Goal: Information Seeking & Learning: Learn about a topic

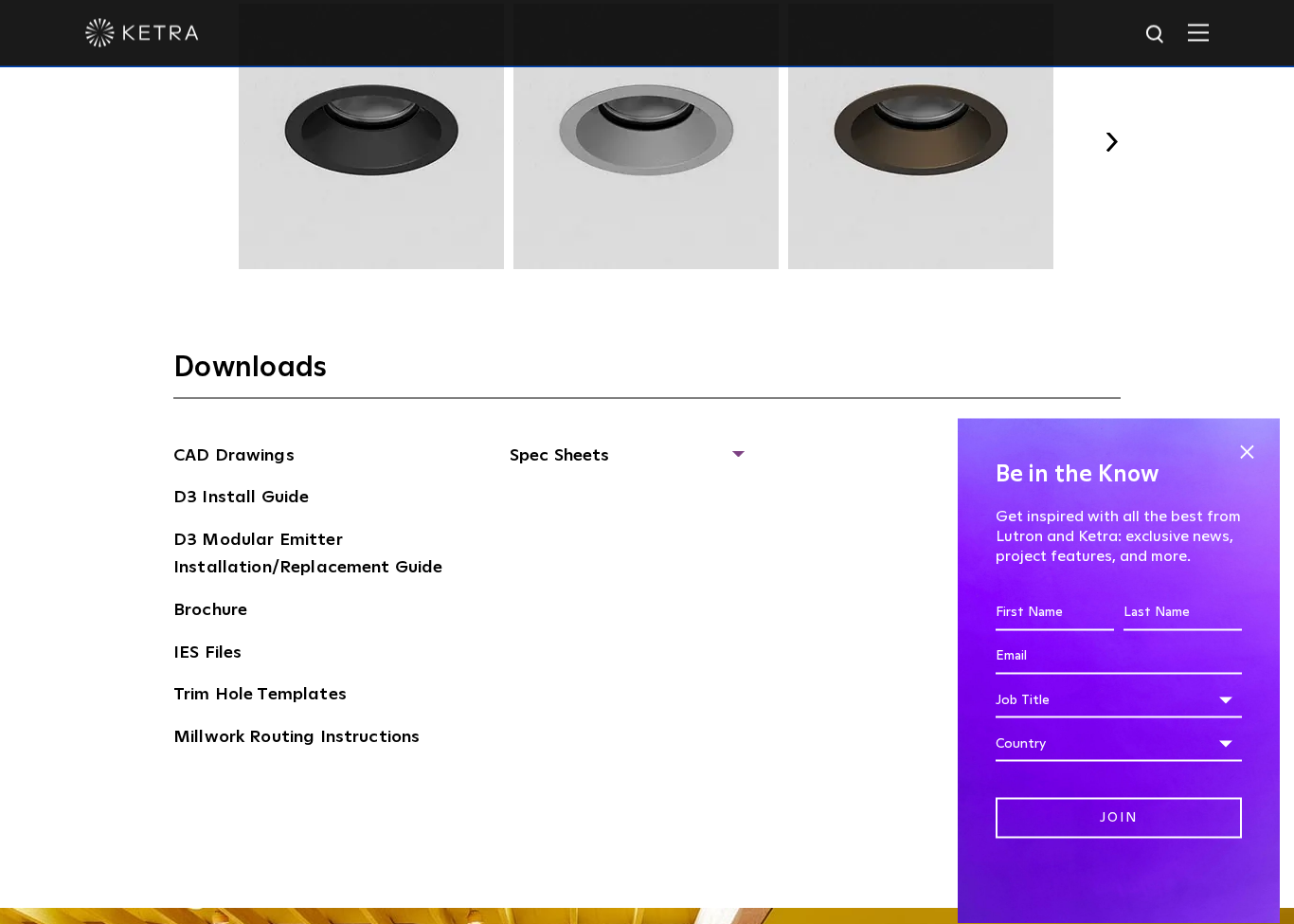
scroll to position [2701, 0]
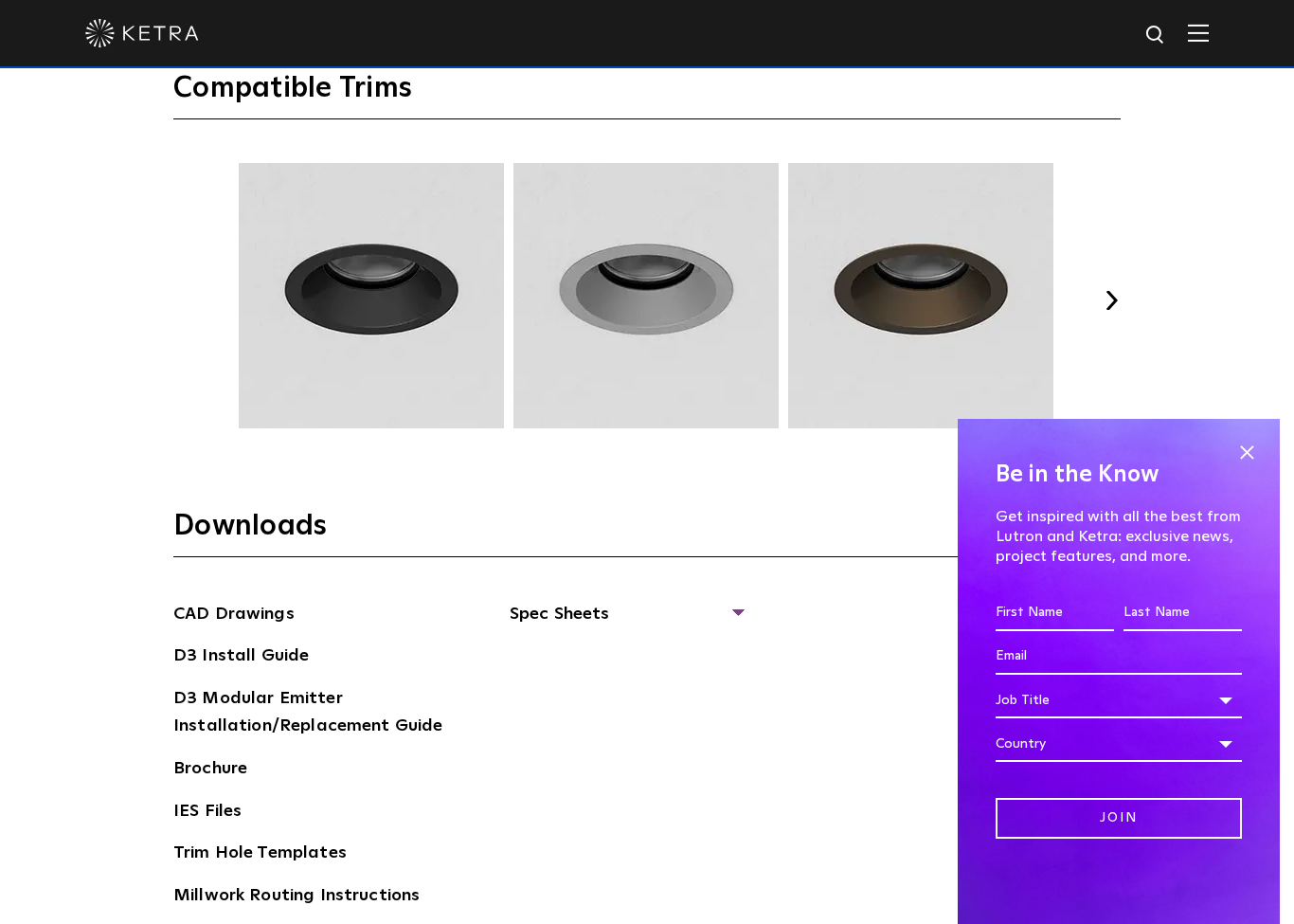
drag, startPoint x: 1250, startPoint y: 447, endPoint x: 981, endPoint y: 478, distance: 270.8
click at [1250, 447] on span at bounding box center [1246, 452] width 29 height 29
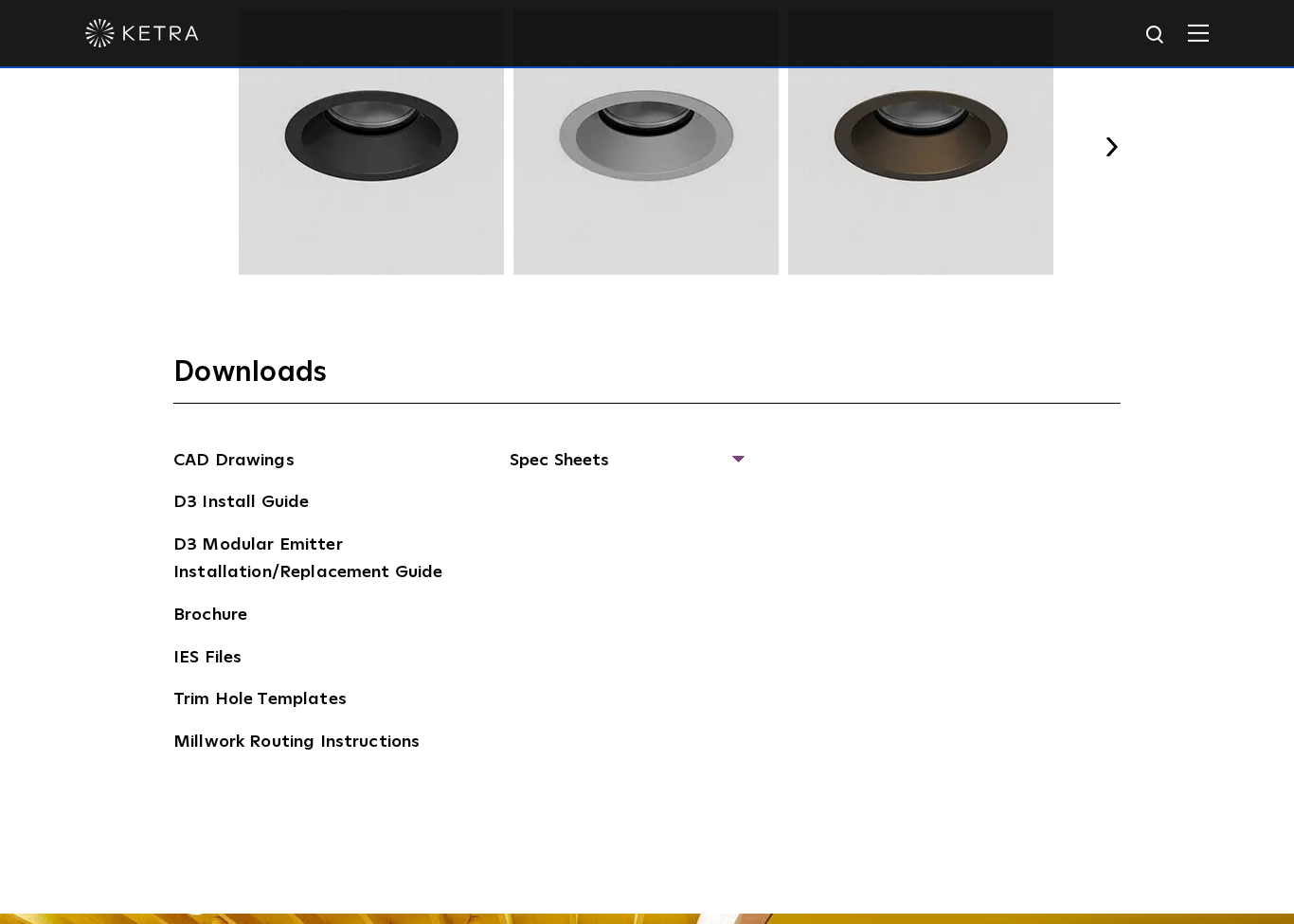
scroll to position [3025, 0]
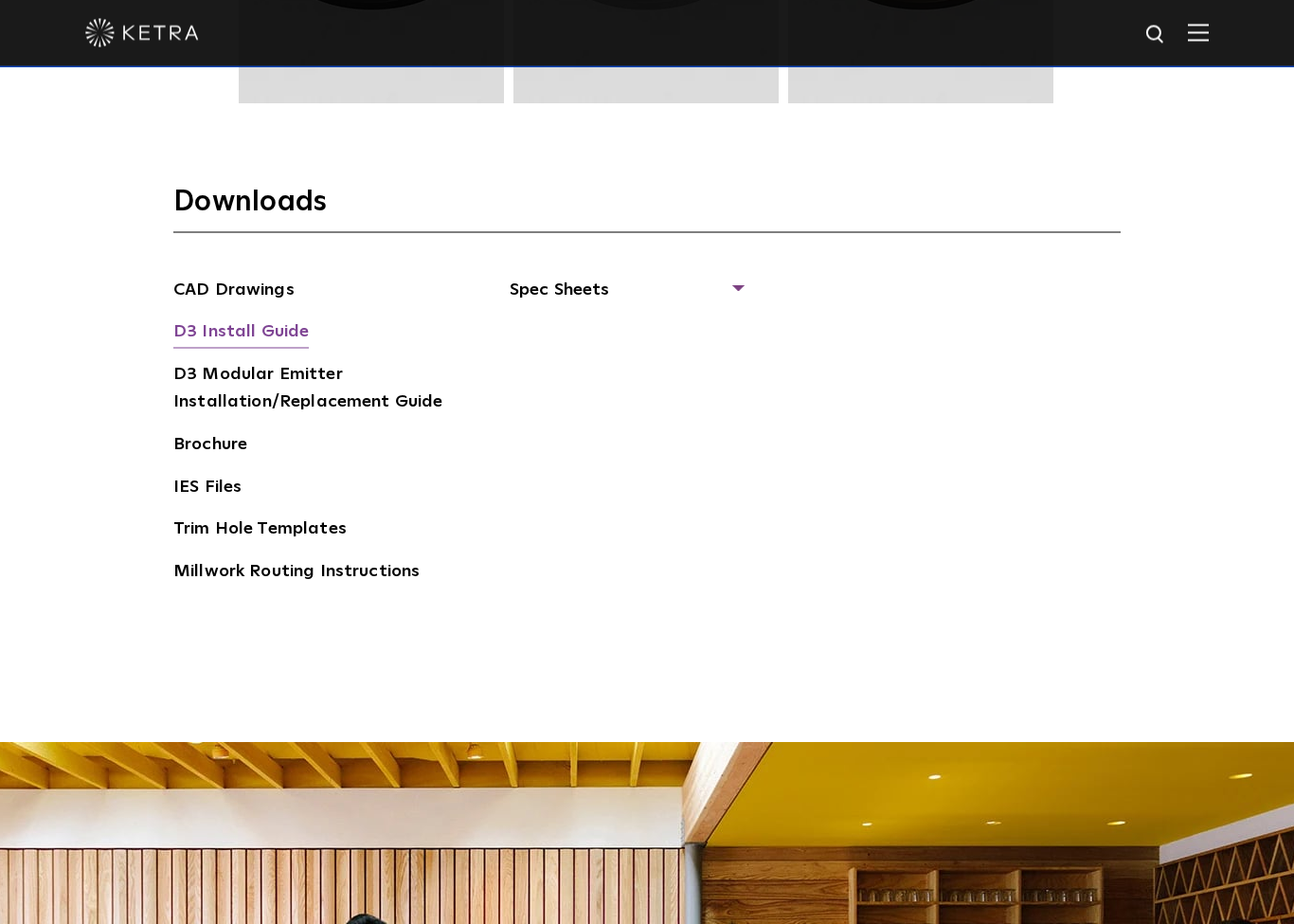
click at [223, 348] on link "D3 Install Guide" at bounding box center [241, 333] width 136 height 31
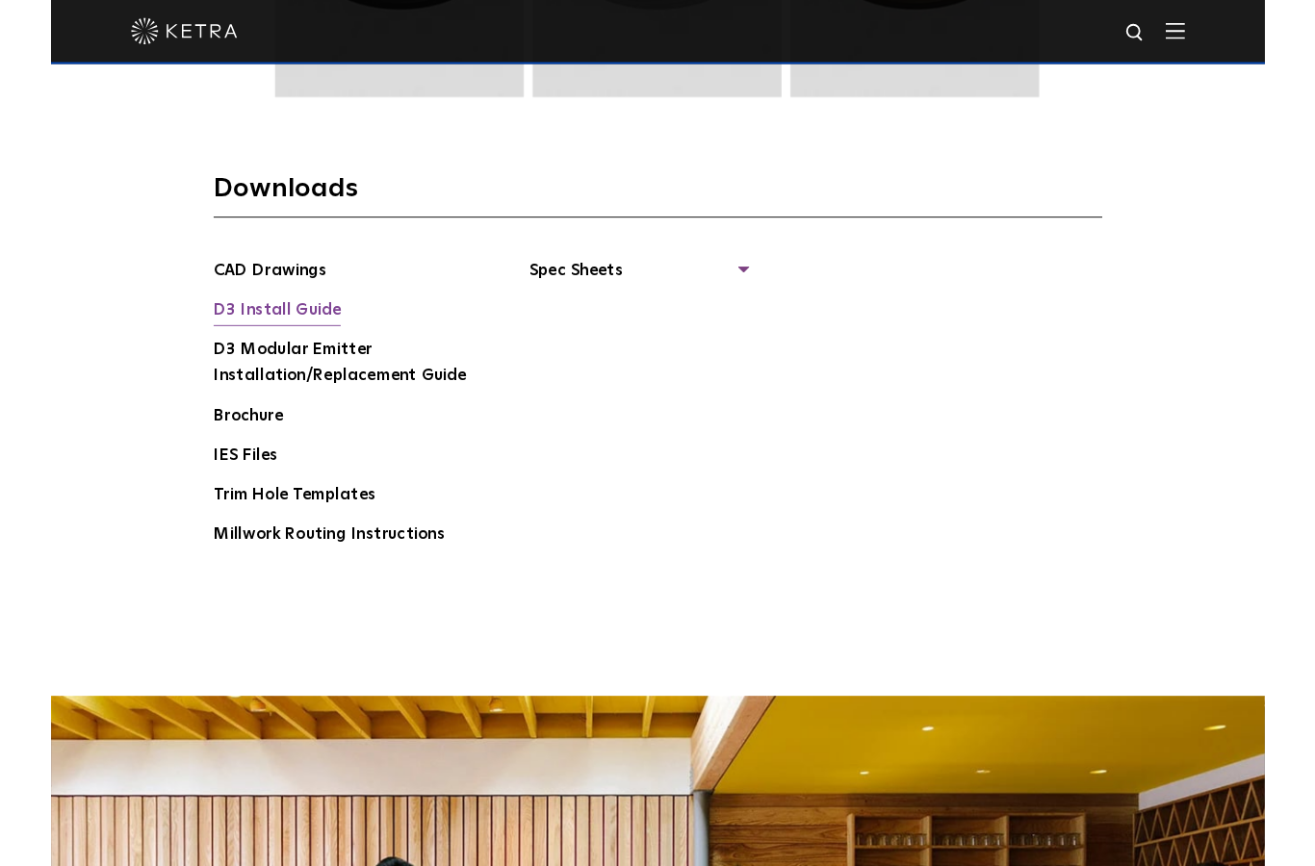
scroll to position [3152, 0]
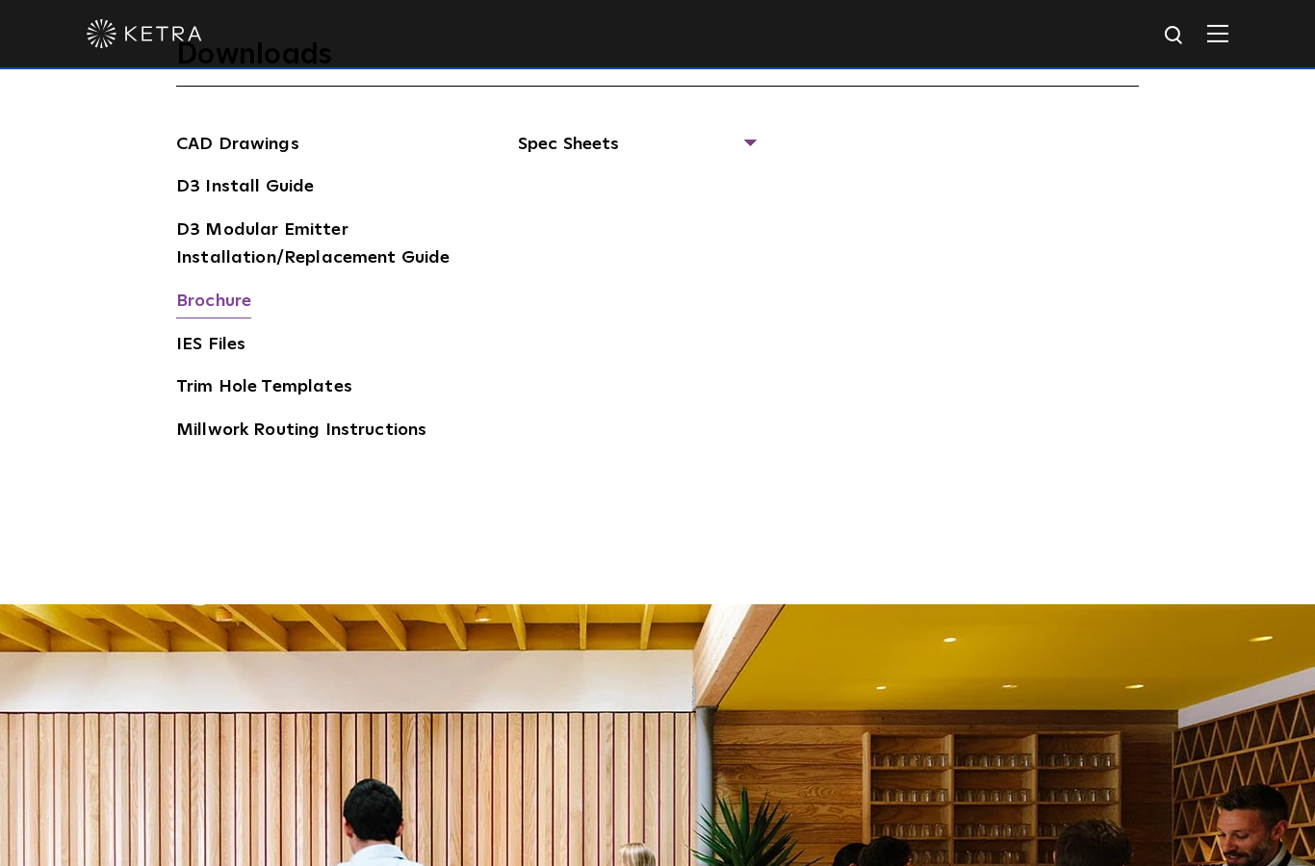
click at [225, 319] on link "Brochure" at bounding box center [213, 303] width 75 height 31
click at [264, 448] on link "Millwork Routing Instructions" at bounding box center [301, 432] width 250 height 31
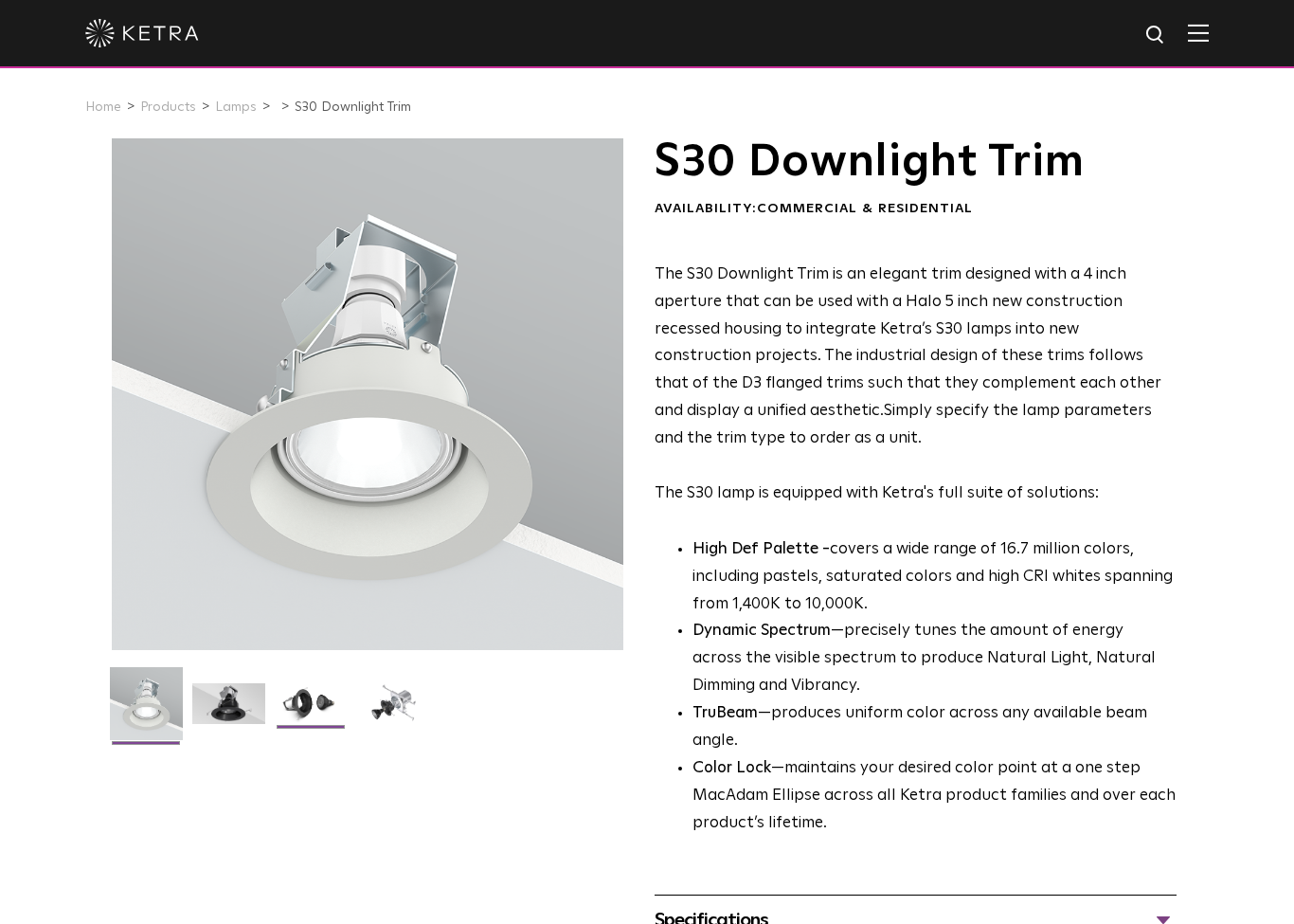
click at [306, 694] on img at bounding box center [311, 710] width 73 height 55
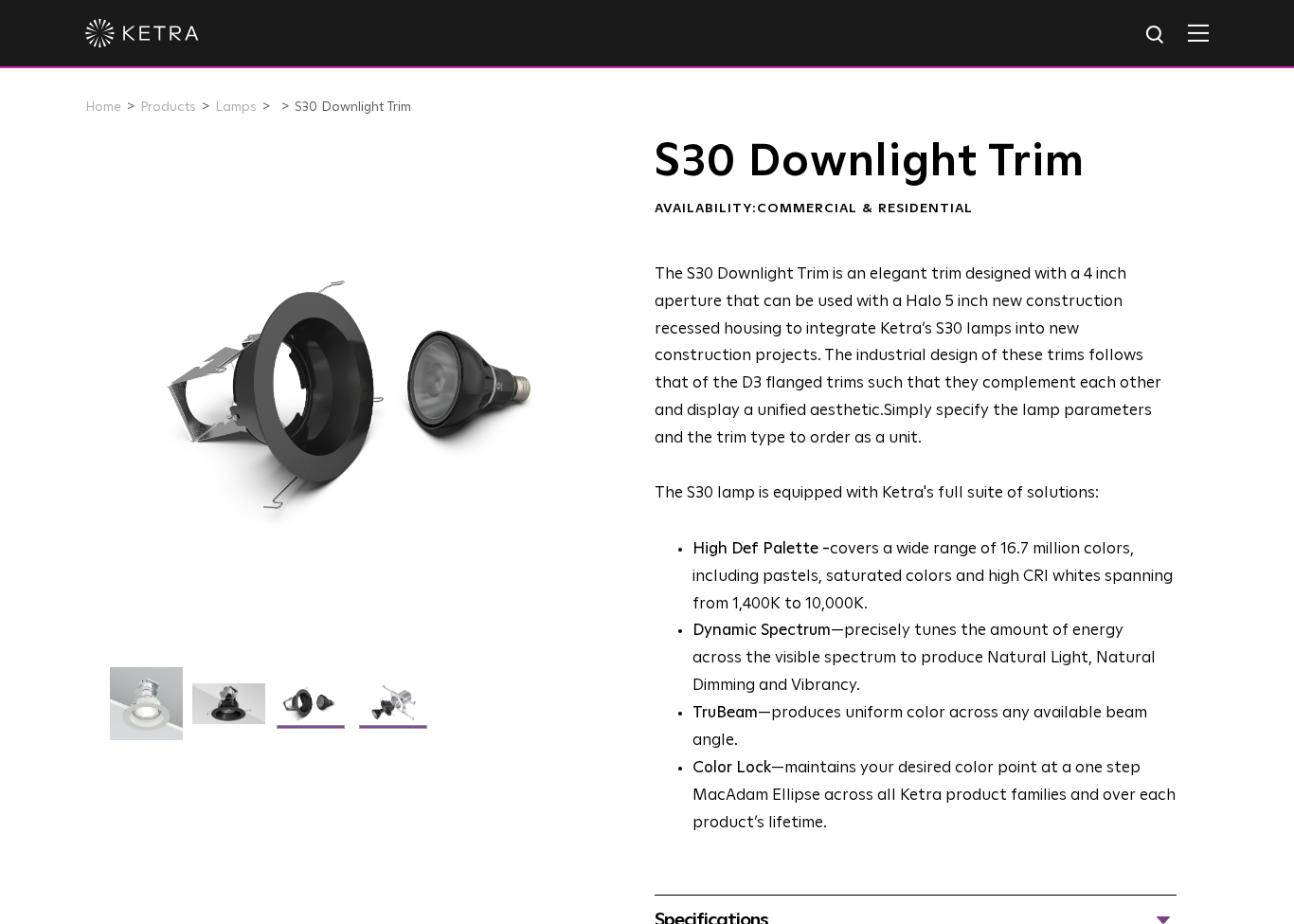
click at [395, 705] on img at bounding box center [394, 710] width 73 height 55
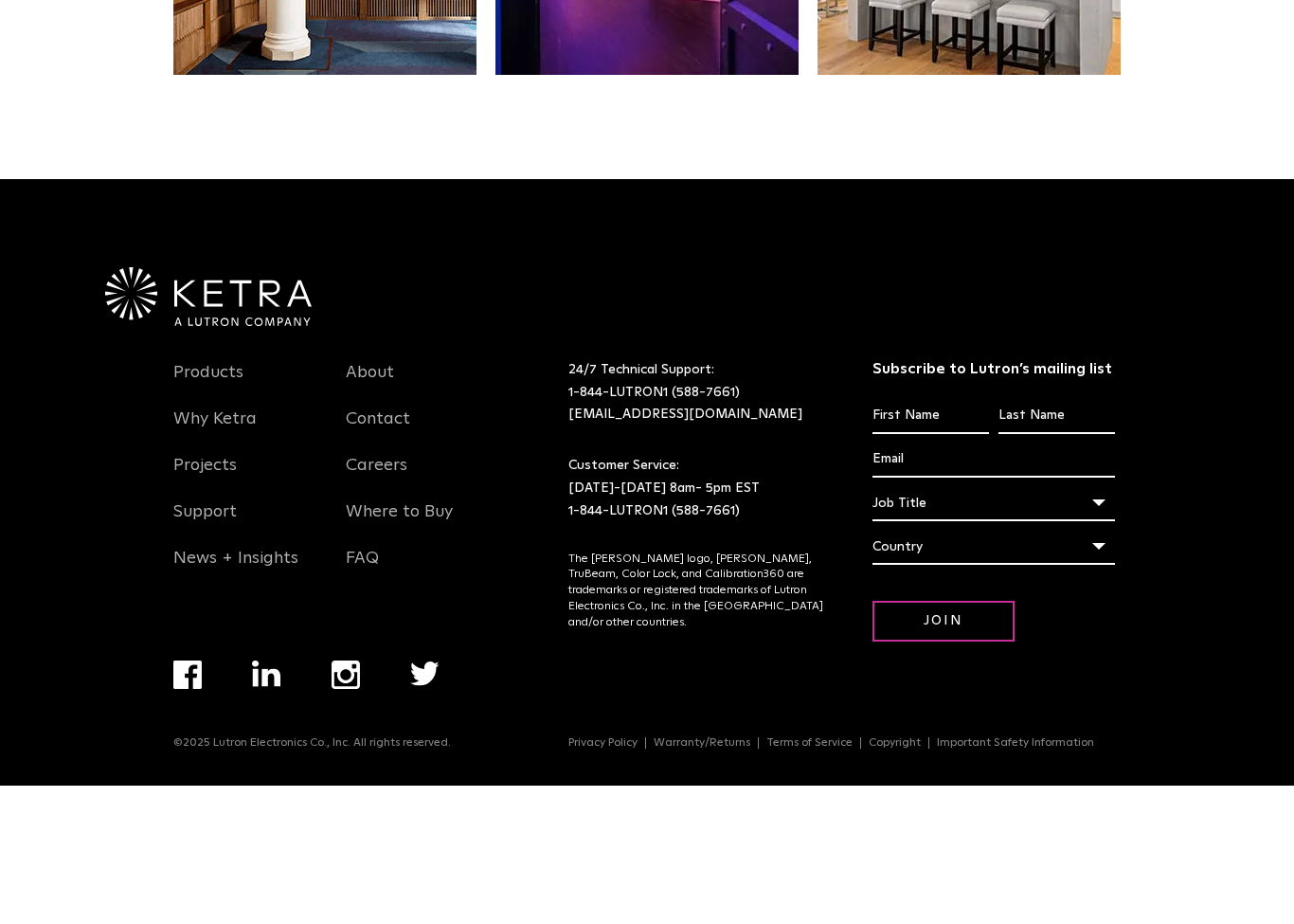
scroll to position [4027, 0]
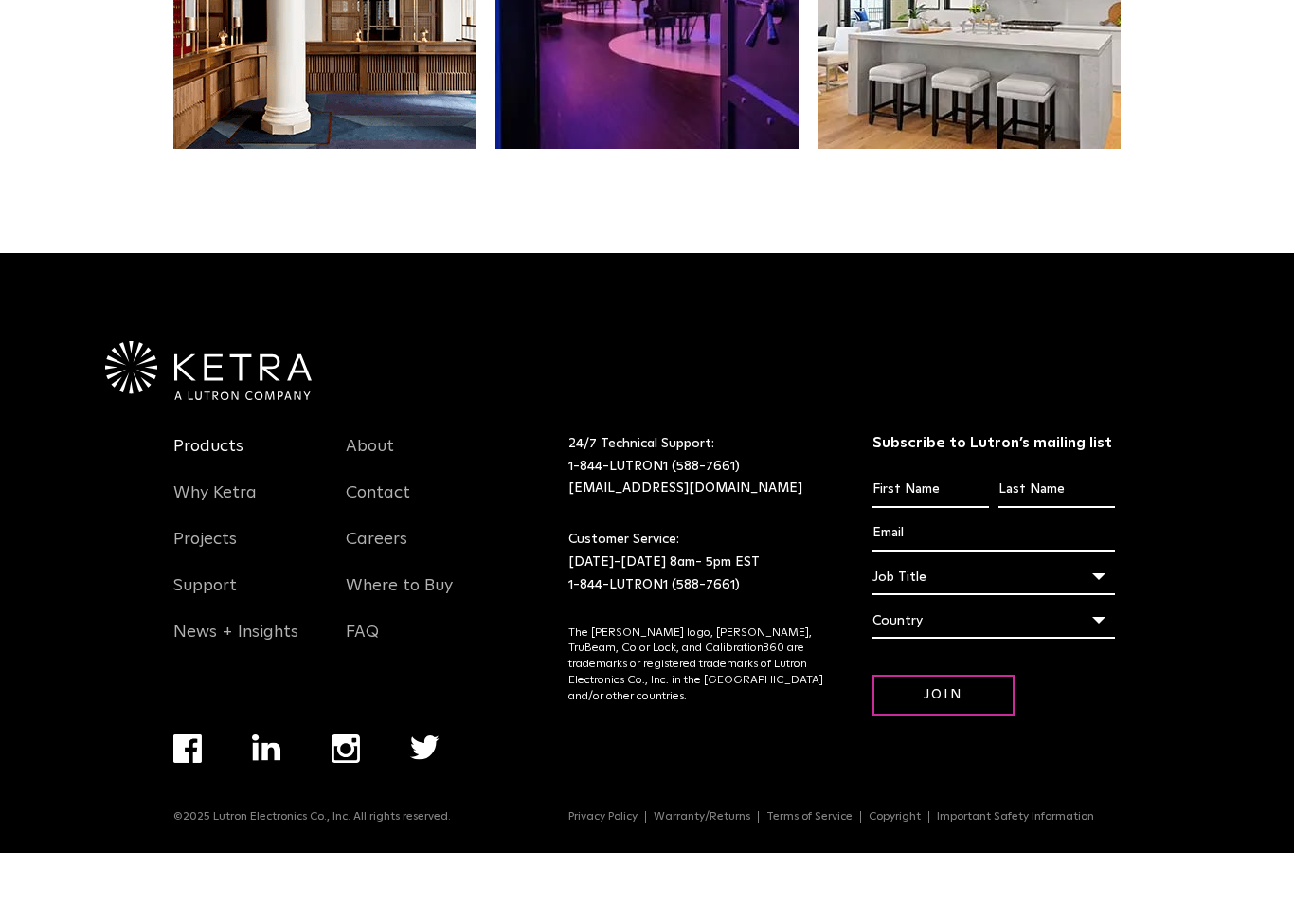
click at [229, 507] on link "Products" at bounding box center [208, 528] width 70 height 43
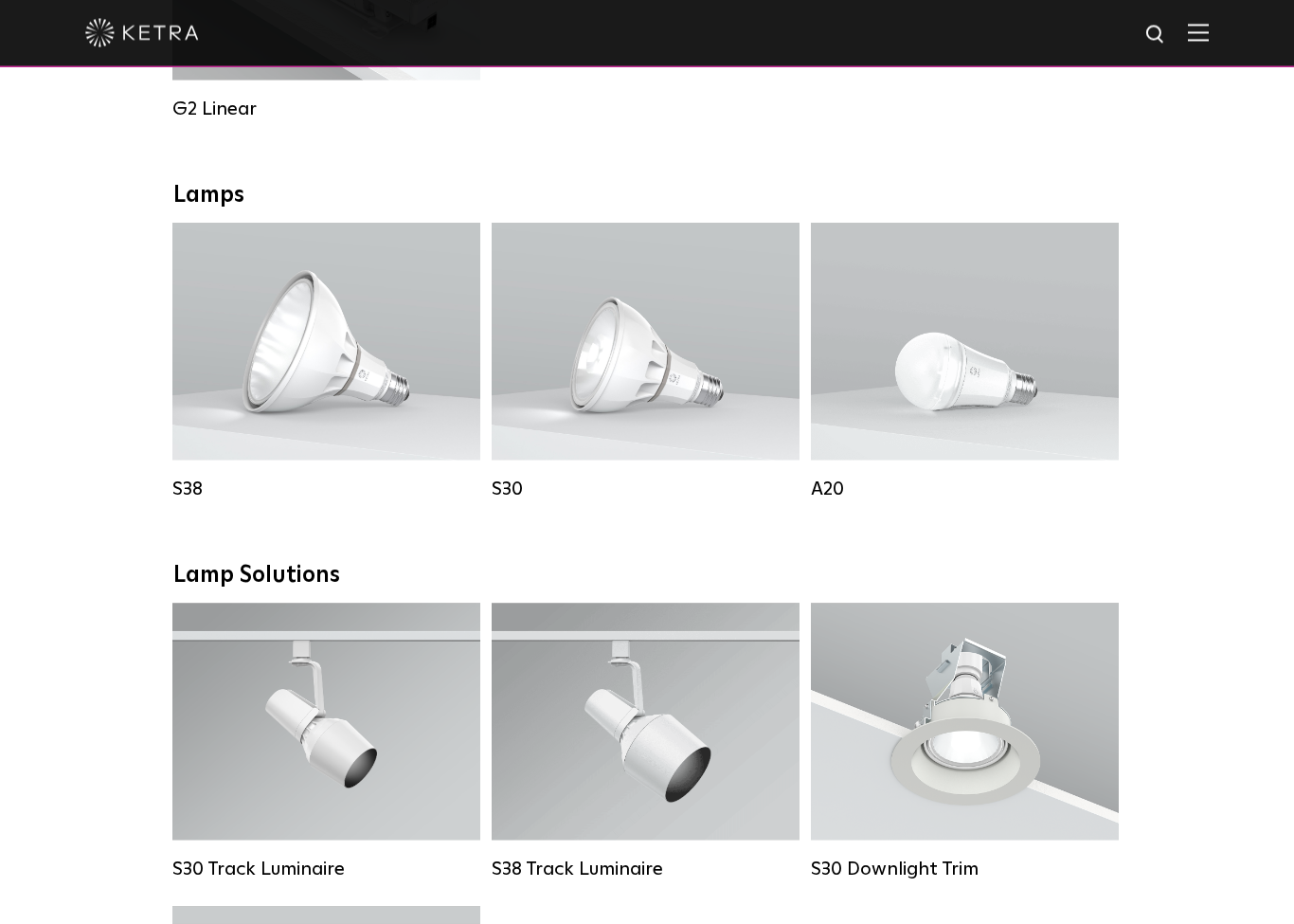
scroll to position [1258, 0]
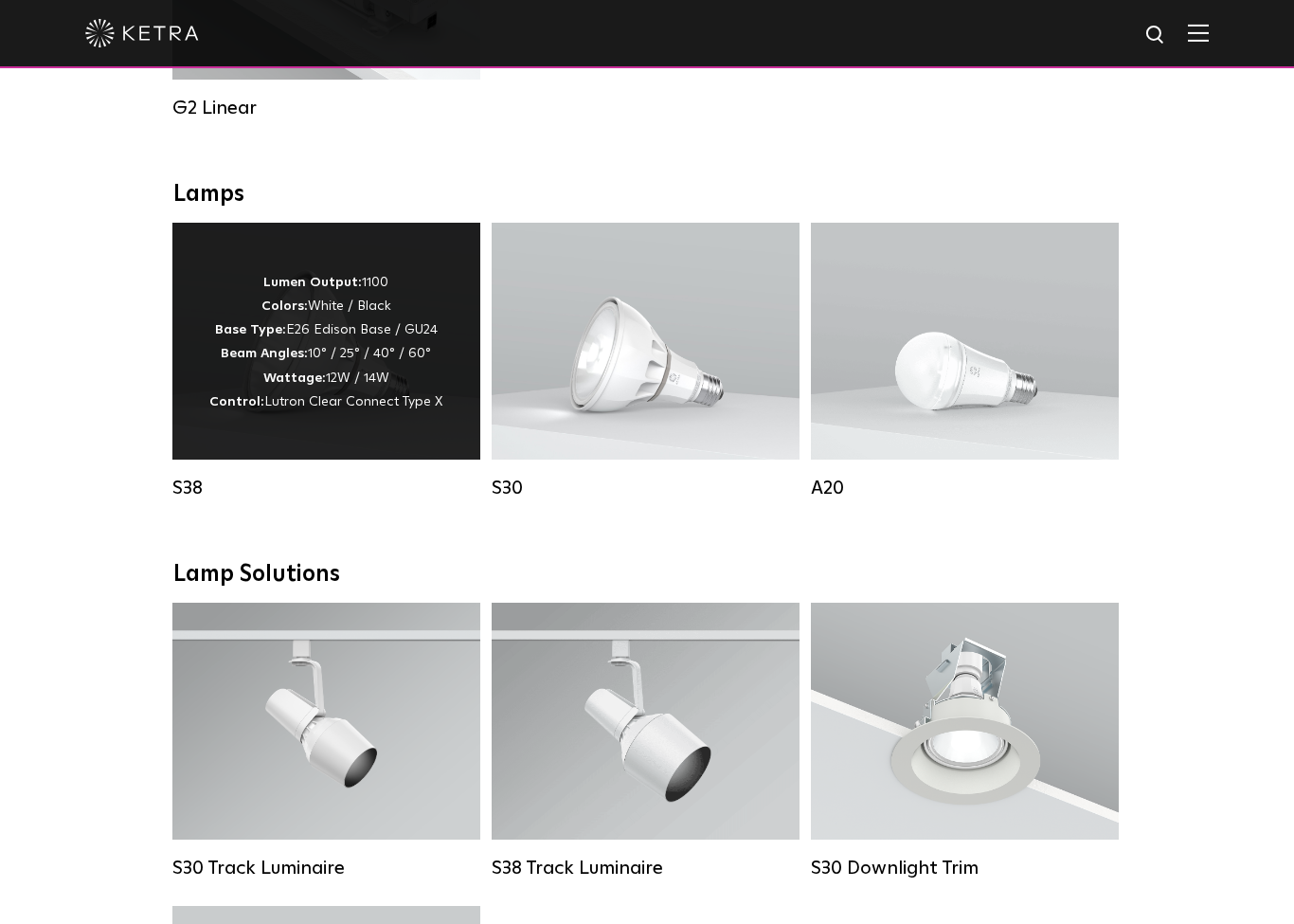
click at [286, 430] on div "Lumen Output: 1100 Colors: White / Black Base Type: E26 Edison Base / GU24 Beam…" at bounding box center [326, 340] width 308 height 237
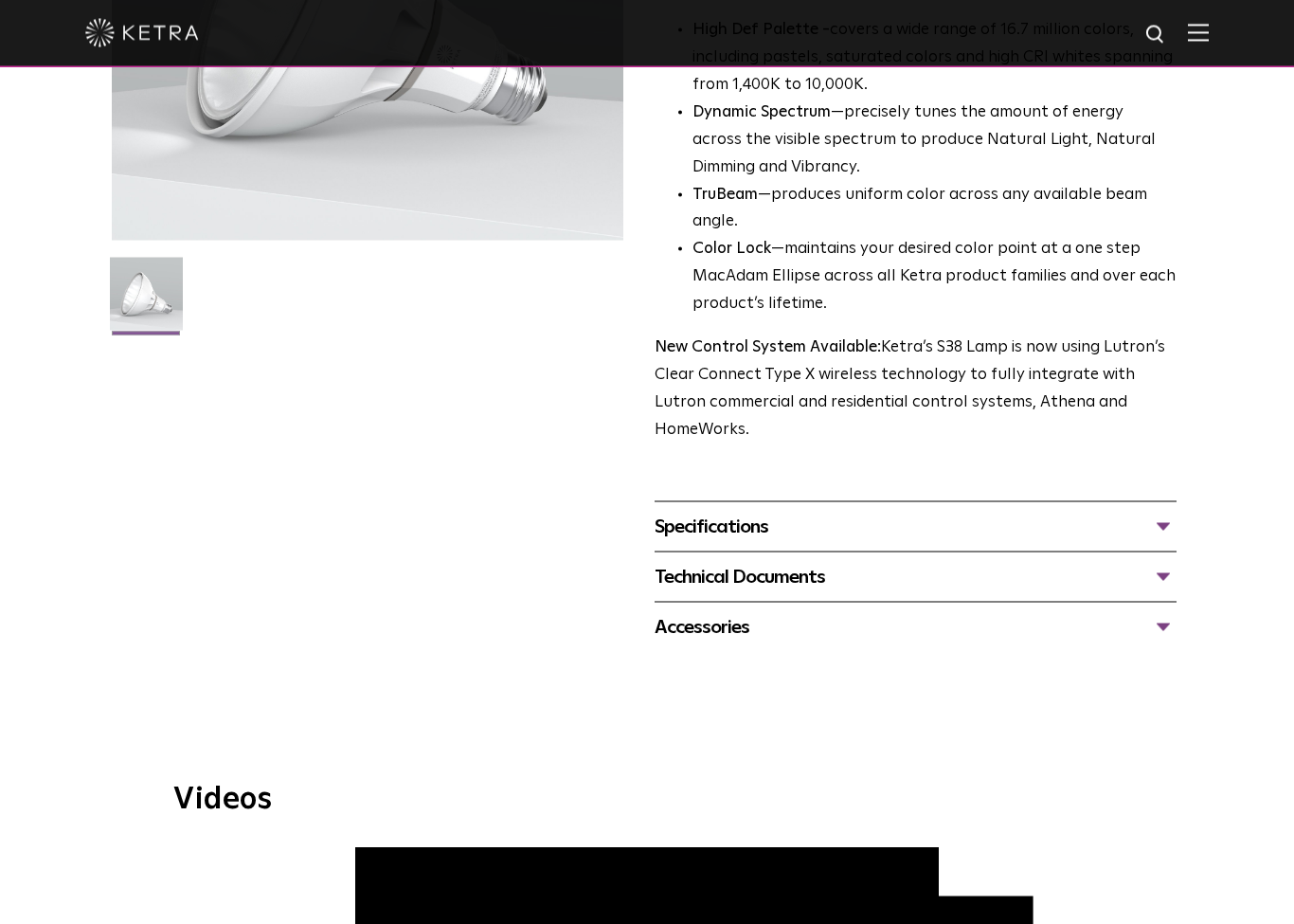
scroll to position [398, 0]
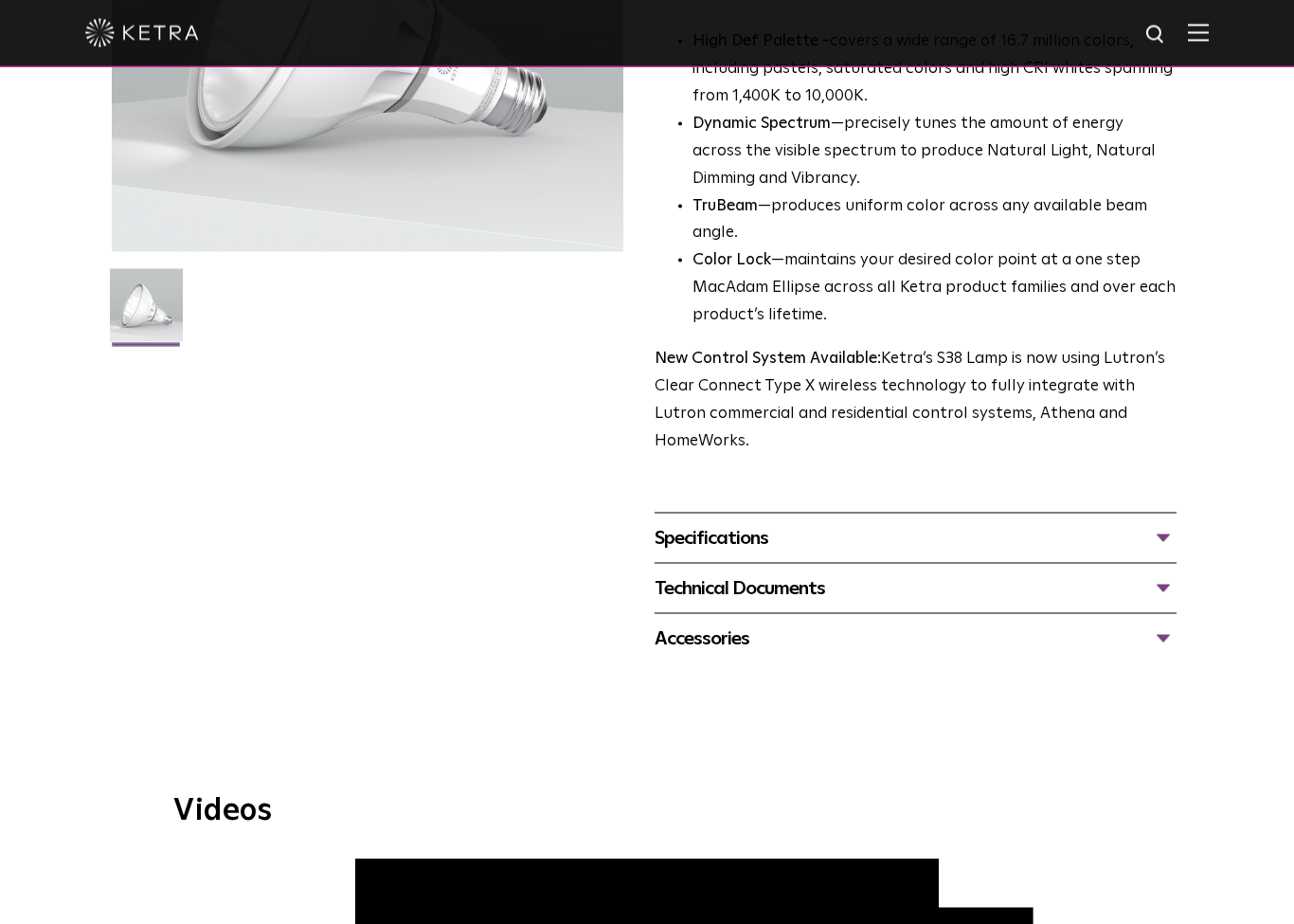
click at [718, 523] on div "Specifications" at bounding box center [915, 537] width 522 height 31
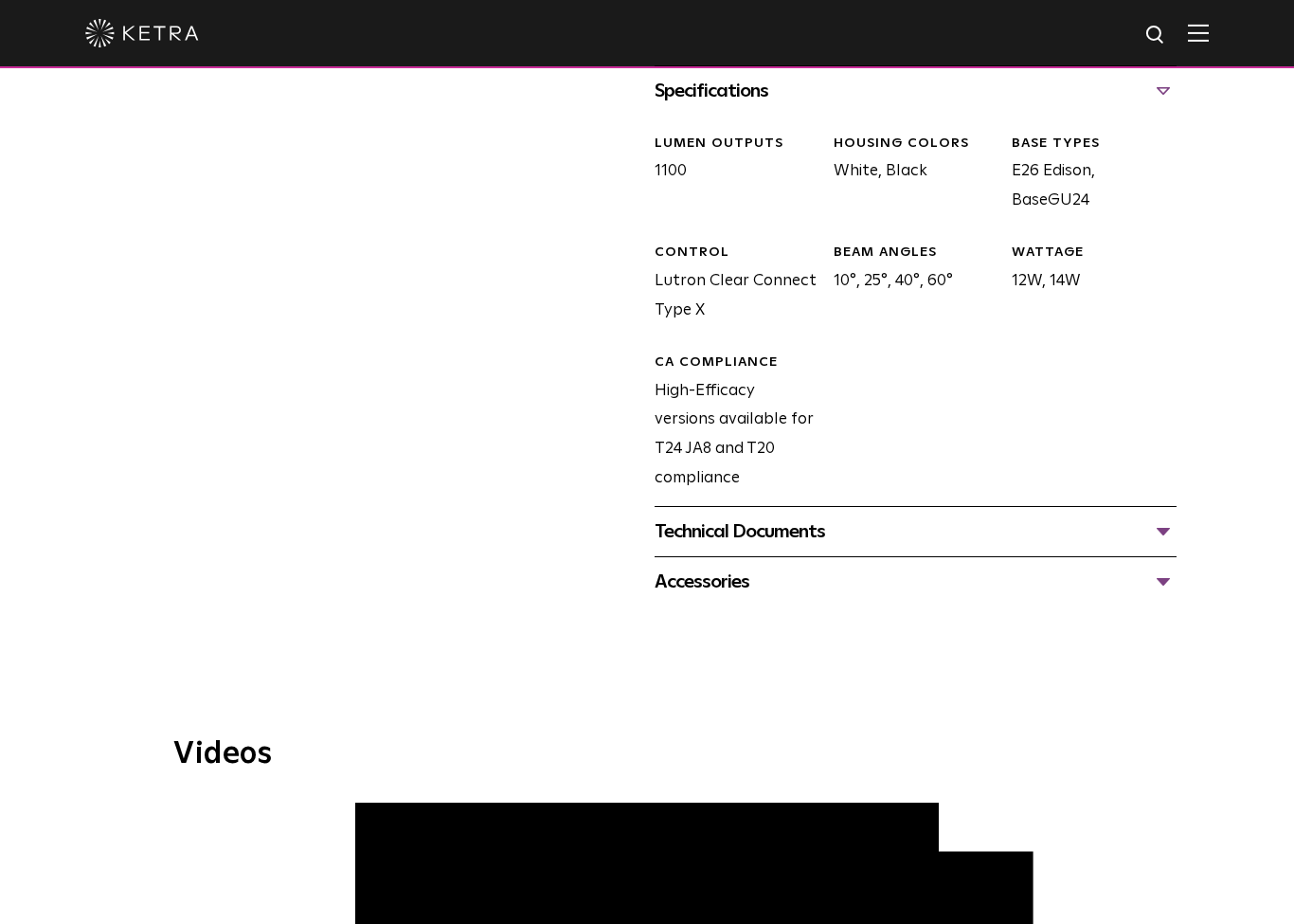
scroll to position [876, 0]
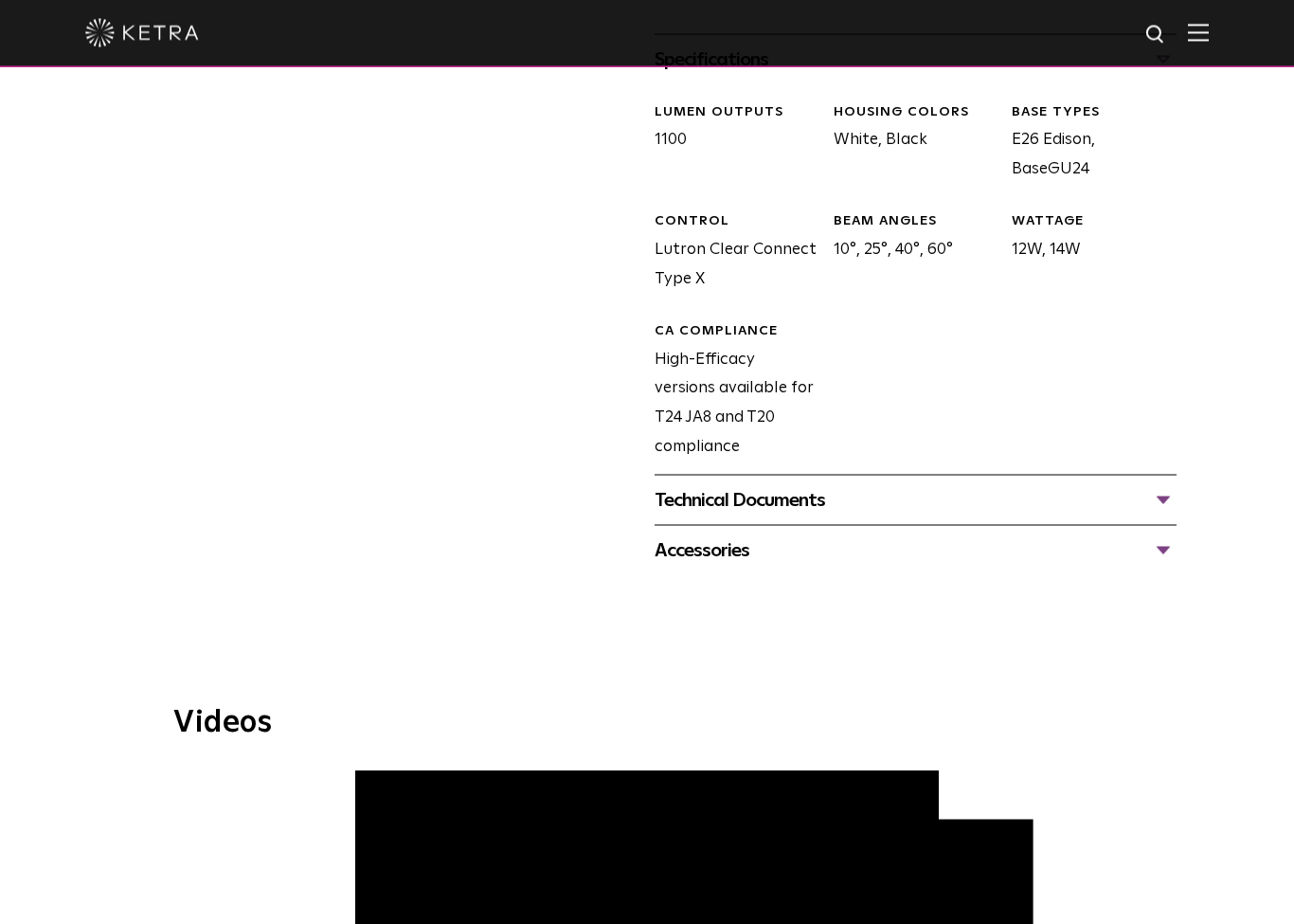
click at [726, 485] on div "Technical Documents" at bounding box center [915, 500] width 522 height 31
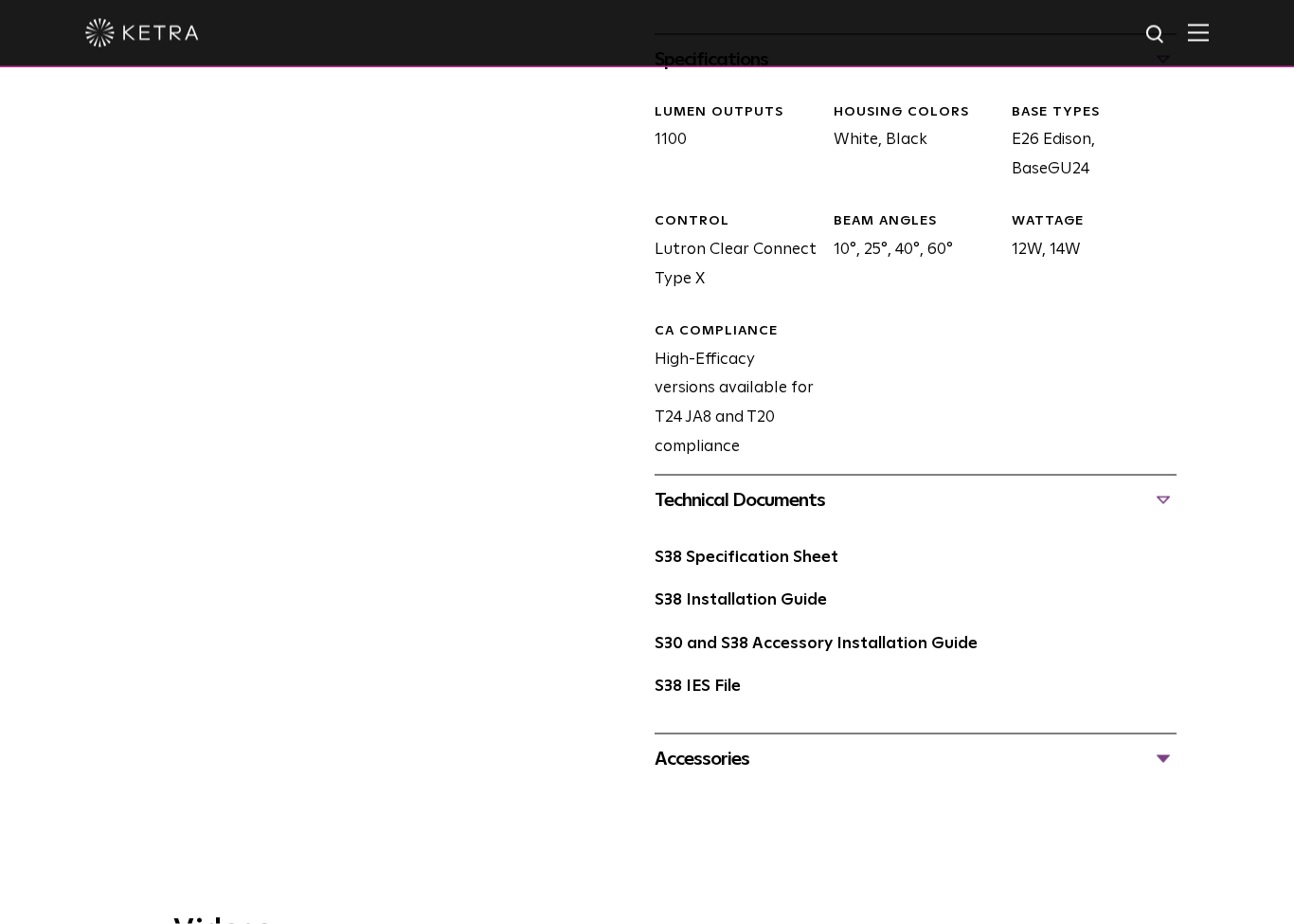
scroll to position [877, 0]
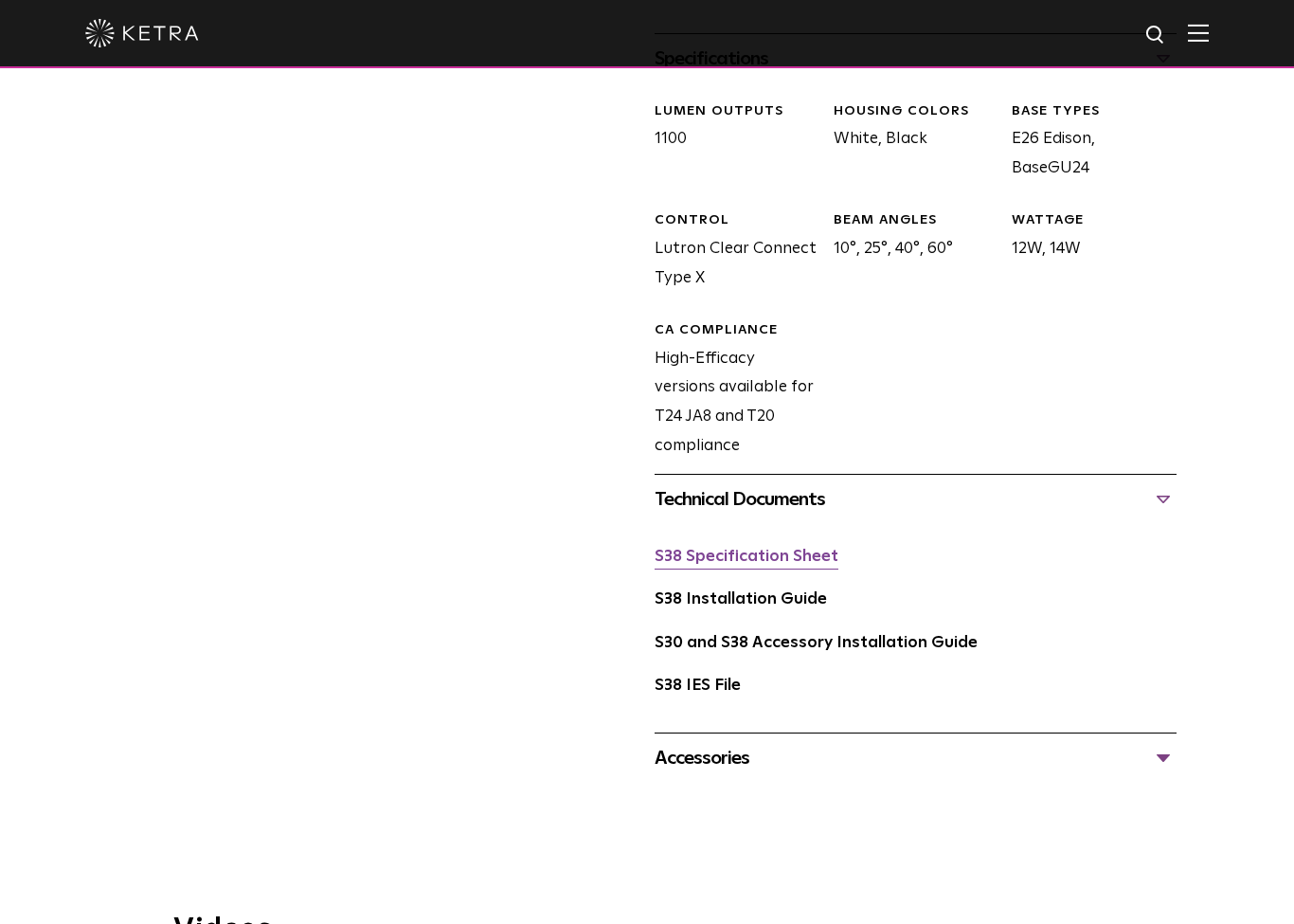
click at [733, 548] on link "S38 Specification Sheet" at bounding box center [746, 556] width 184 height 16
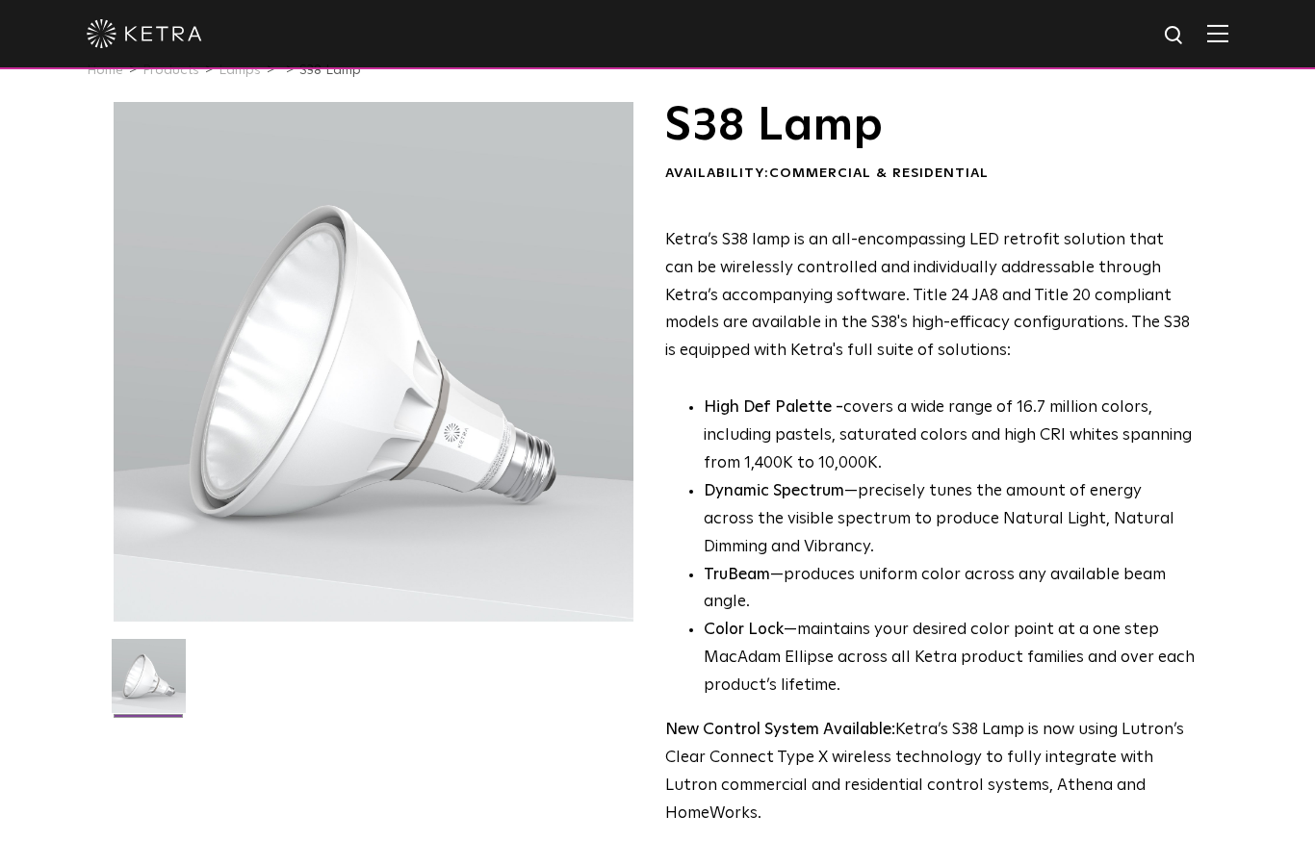
scroll to position [0, 0]
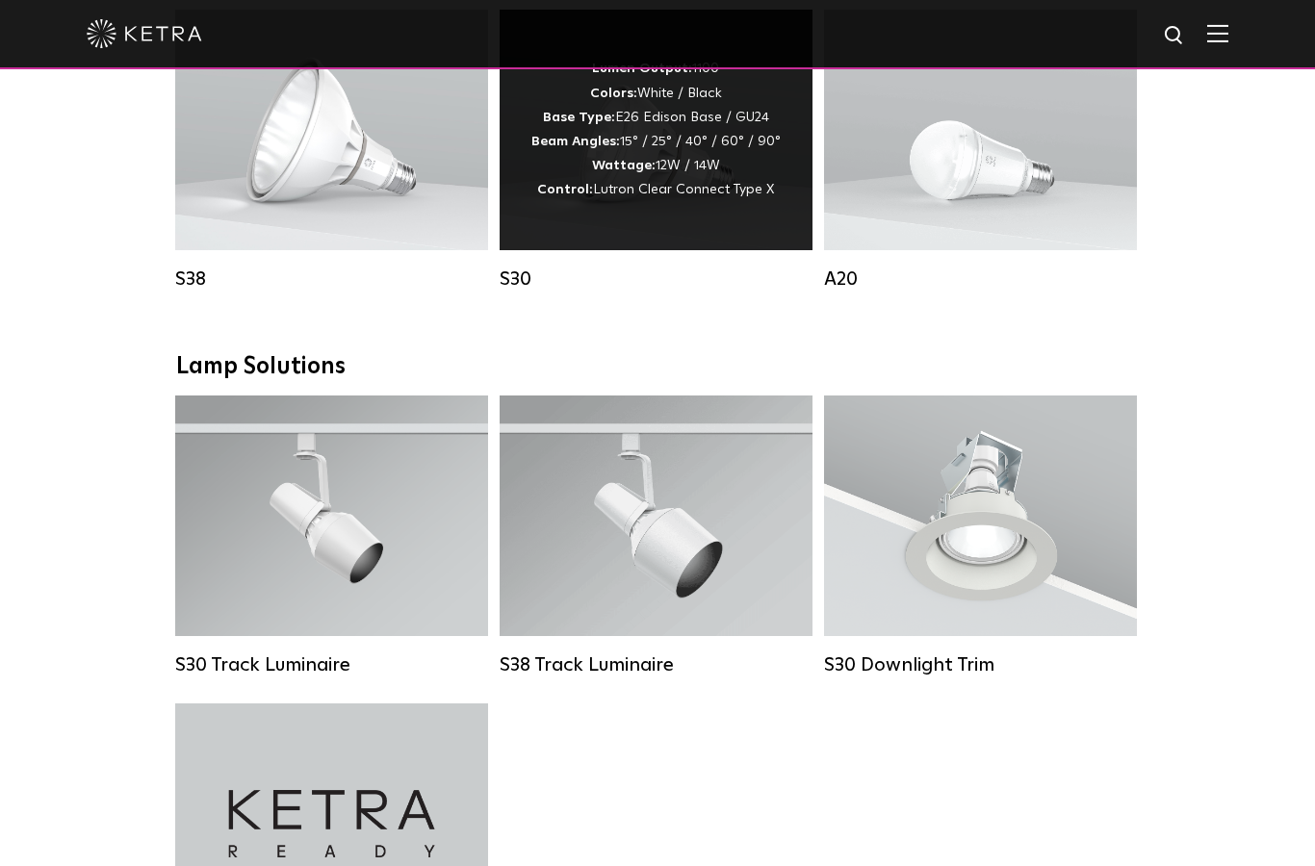
scroll to position [1197, 0]
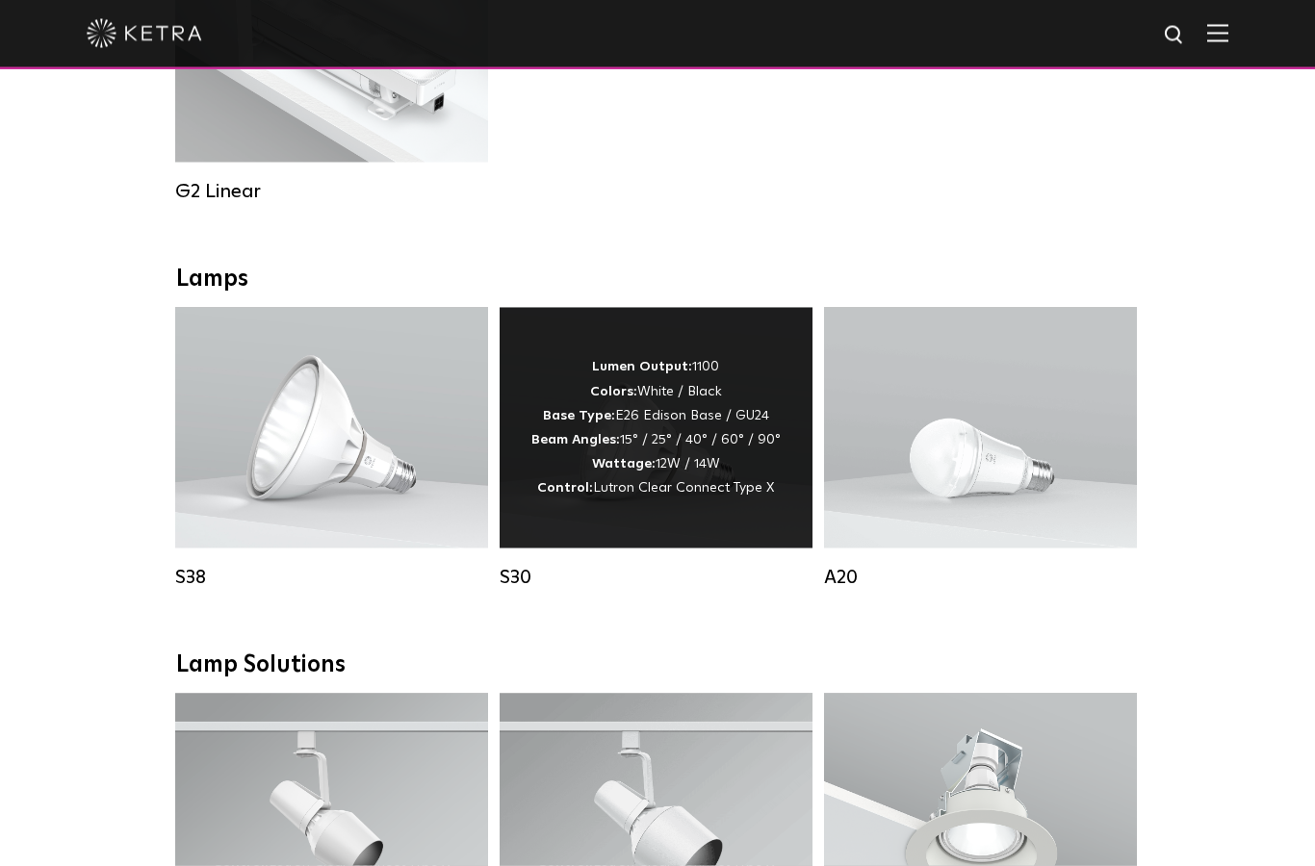
click at [635, 429] on div "Lumen Output: 1100 Colors: White / Black Base Type: E26 Edison Base / GU24 Beam…" at bounding box center [655, 427] width 249 height 145
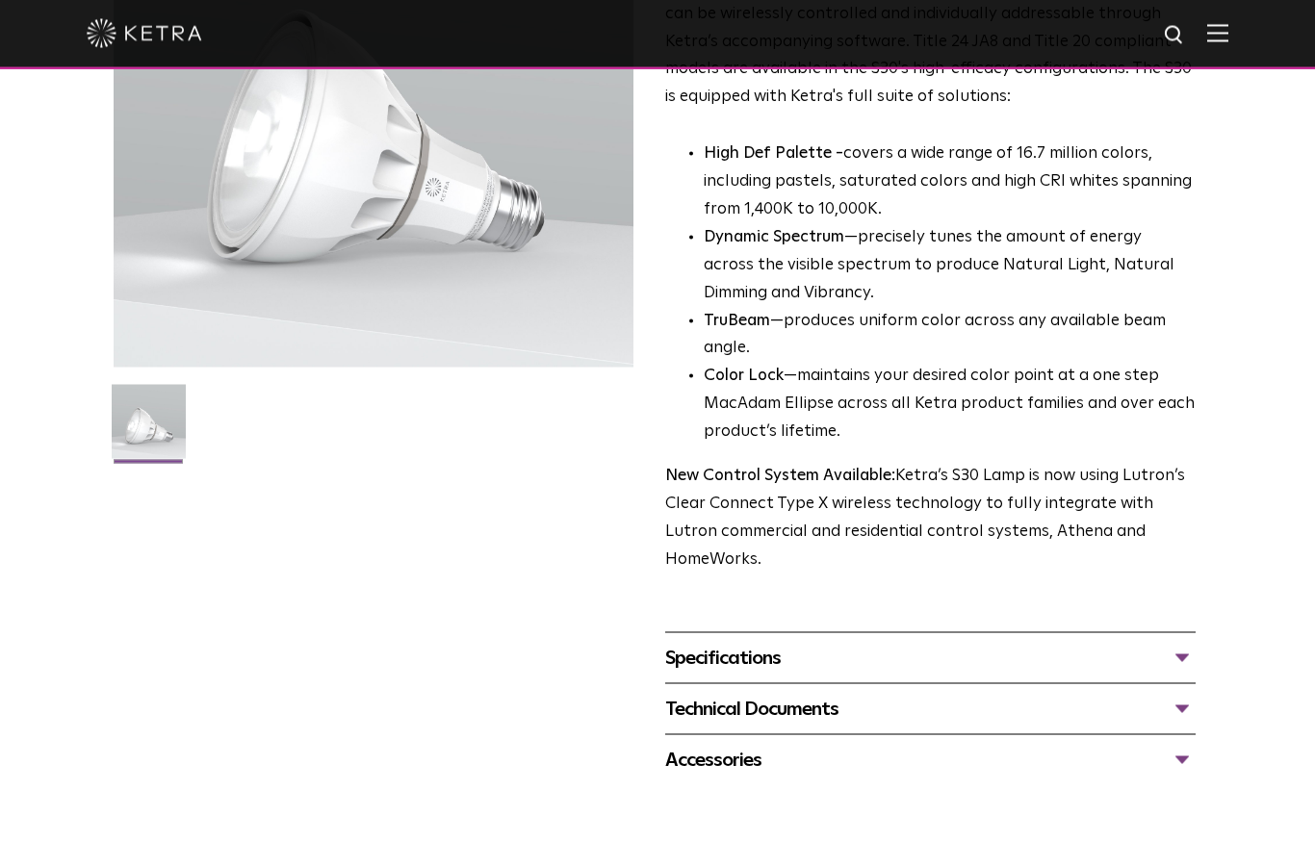
click at [770, 643] on div "Specifications" at bounding box center [930, 658] width 530 height 31
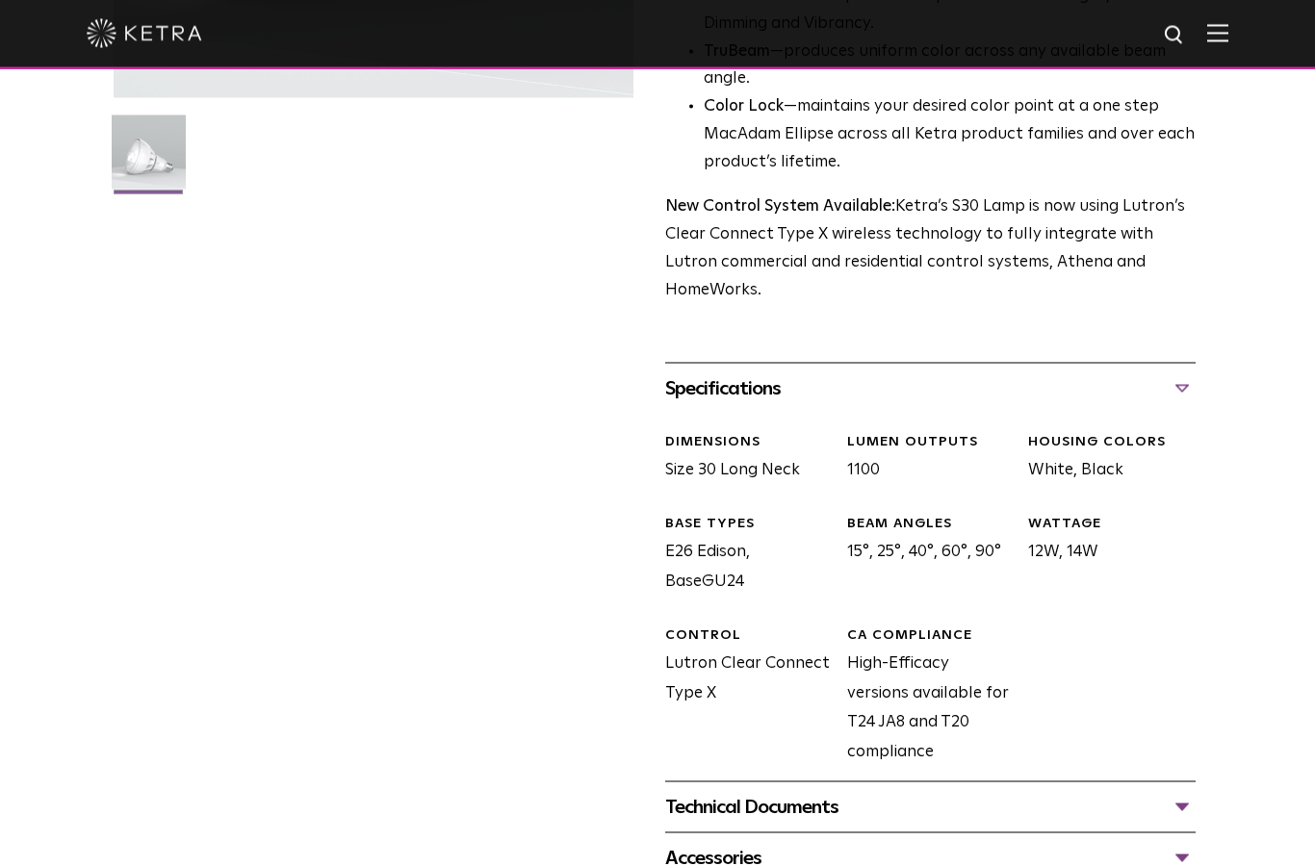
scroll to position [591, 0]
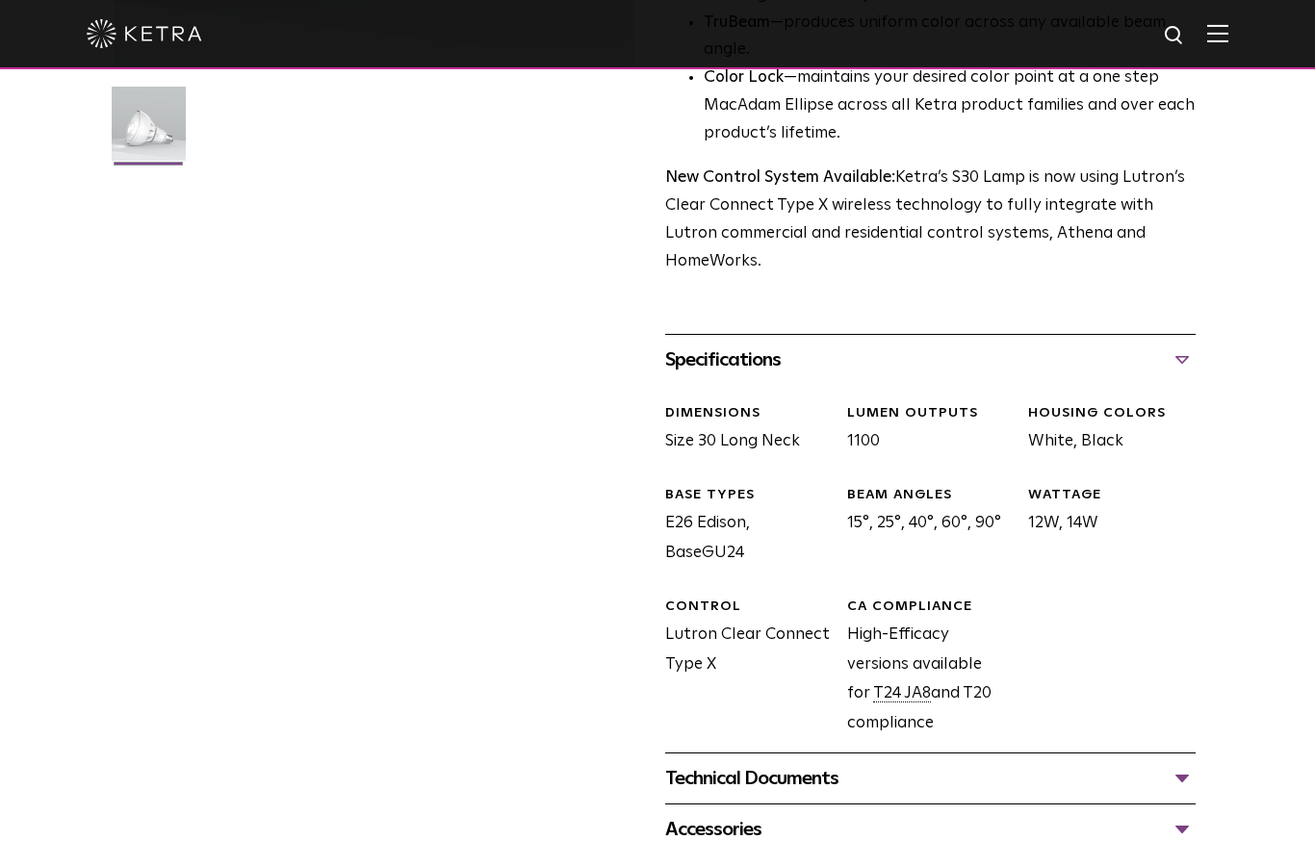
click at [818, 763] on div "Technical Documents" at bounding box center [930, 778] width 530 height 31
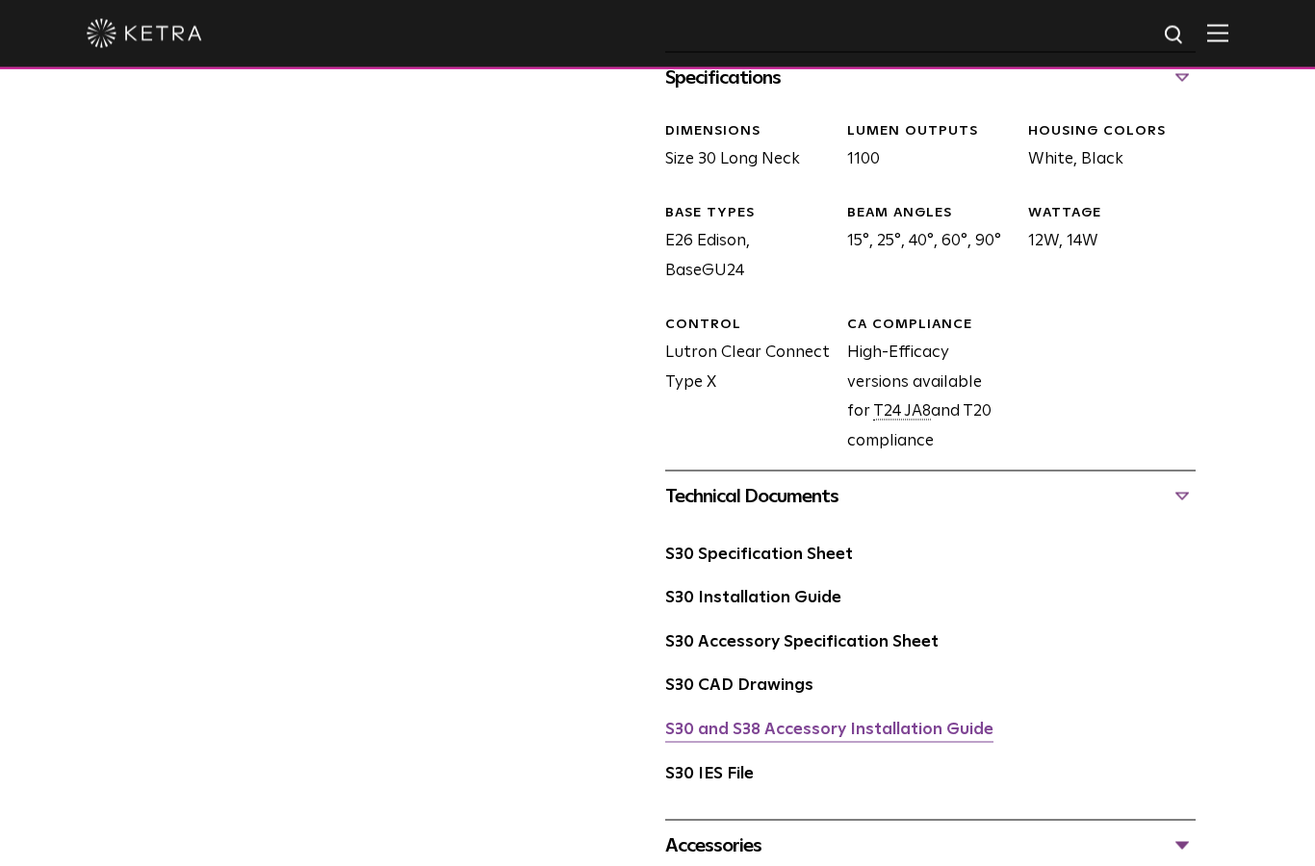
scroll to position [874, 0]
click at [735, 721] on link "S30 and S38 Accessory Installation Guide" at bounding box center [829, 729] width 328 height 16
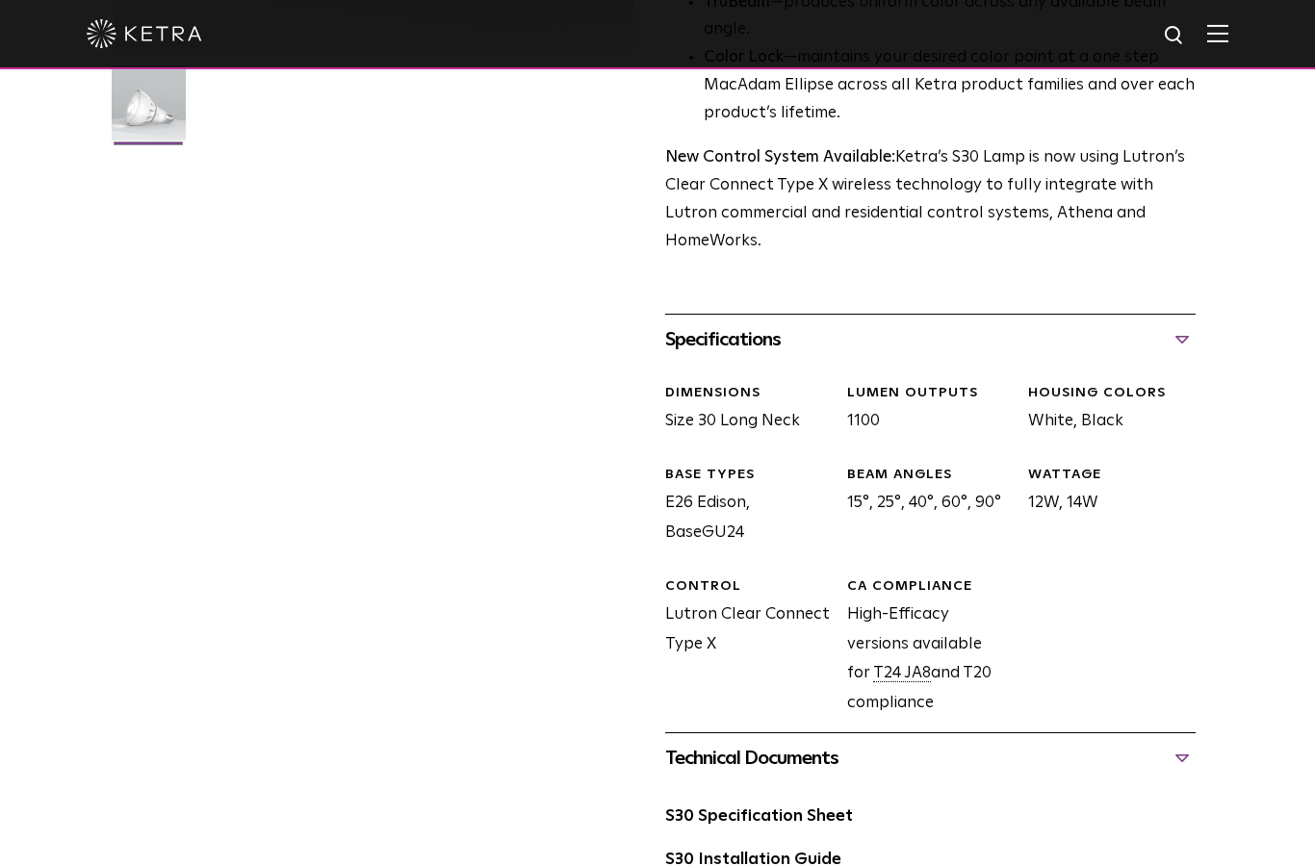
scroll to position [499, 0]
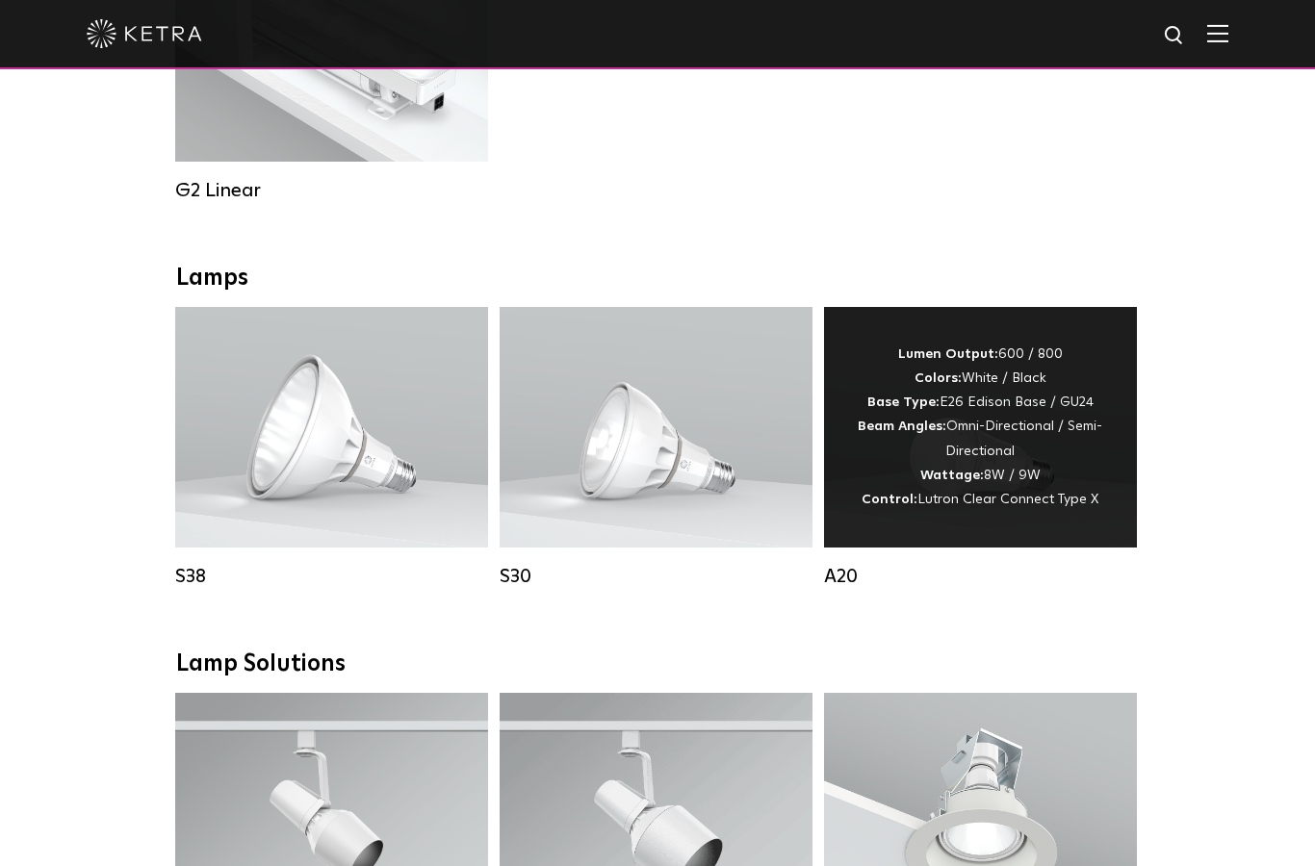
click at [998, 455] on div "Lumen Output: 600 / 800 Colors: White / Black Base Type: E26 Edison Base / GU24…" at bounding box center [980, 427] width 255 height 169
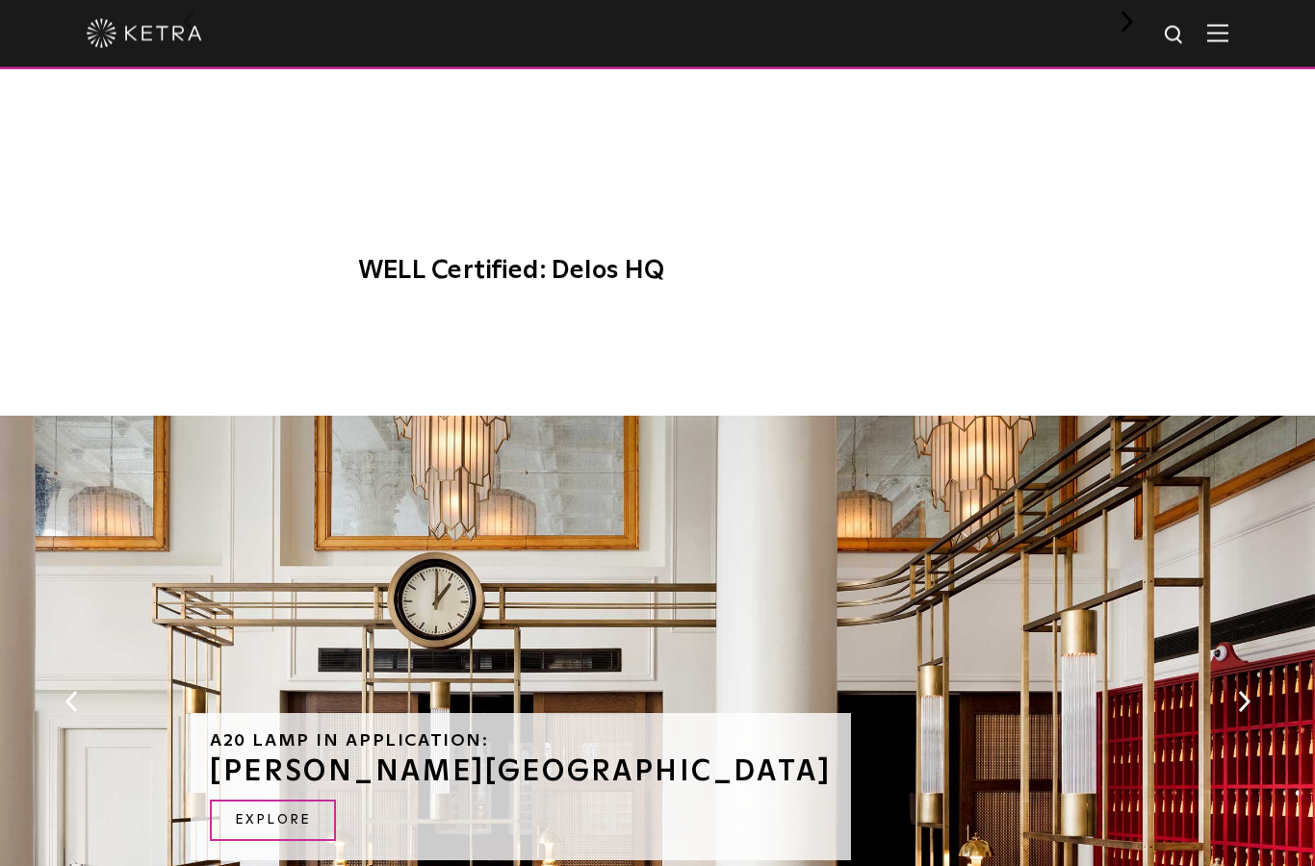
scroll to position [1590, 0]
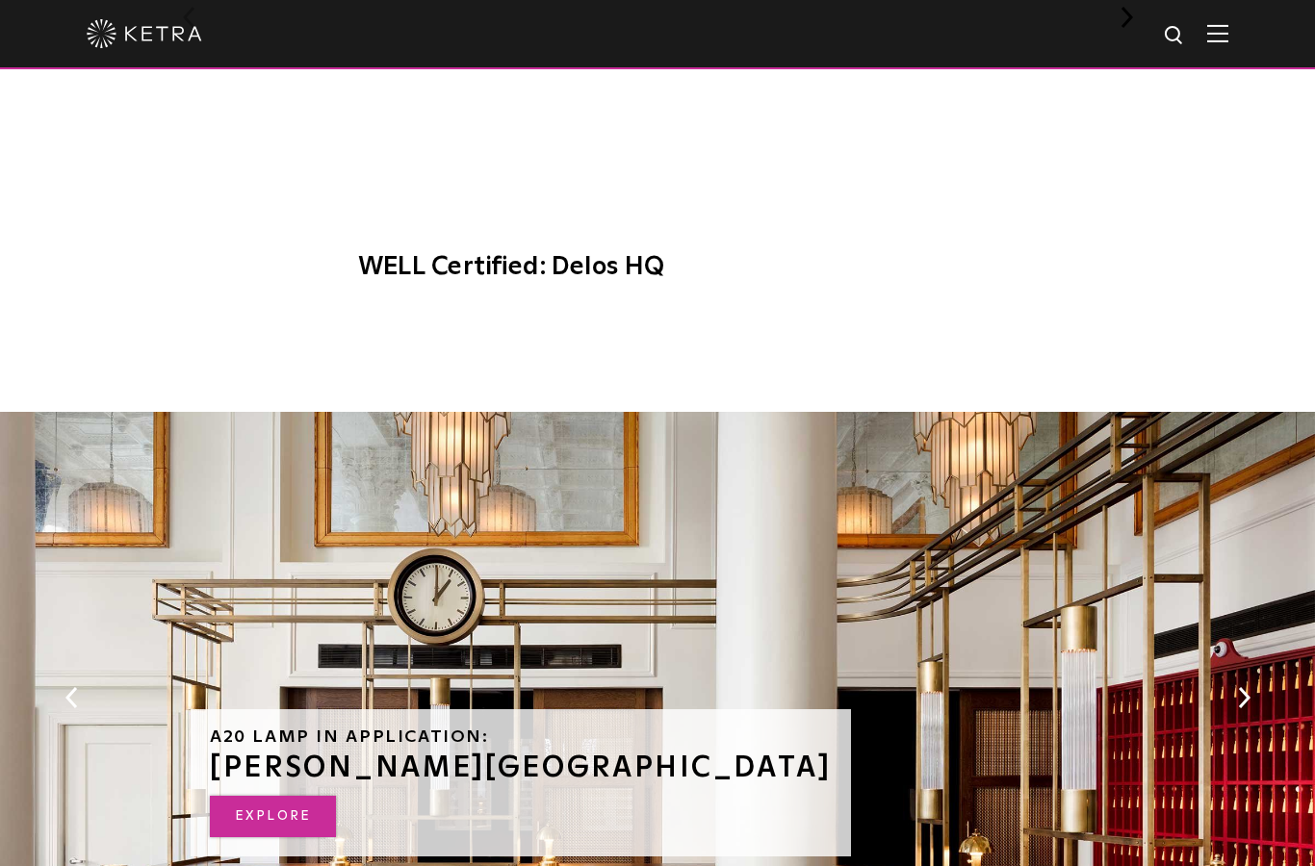
click at [271, 796] on link "Explore" at bounding box center [273, 816] width 126 height 41
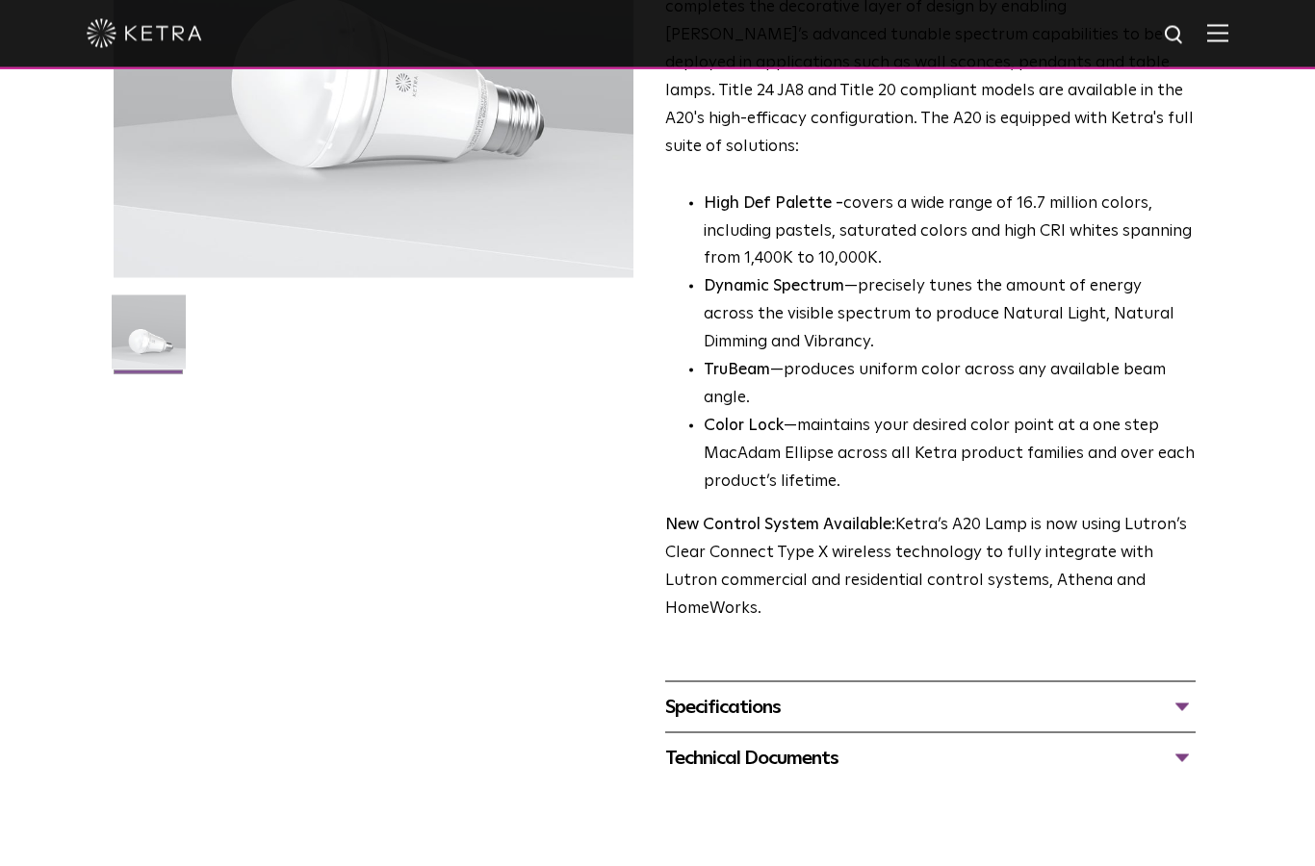
scroll to position [0, 0]
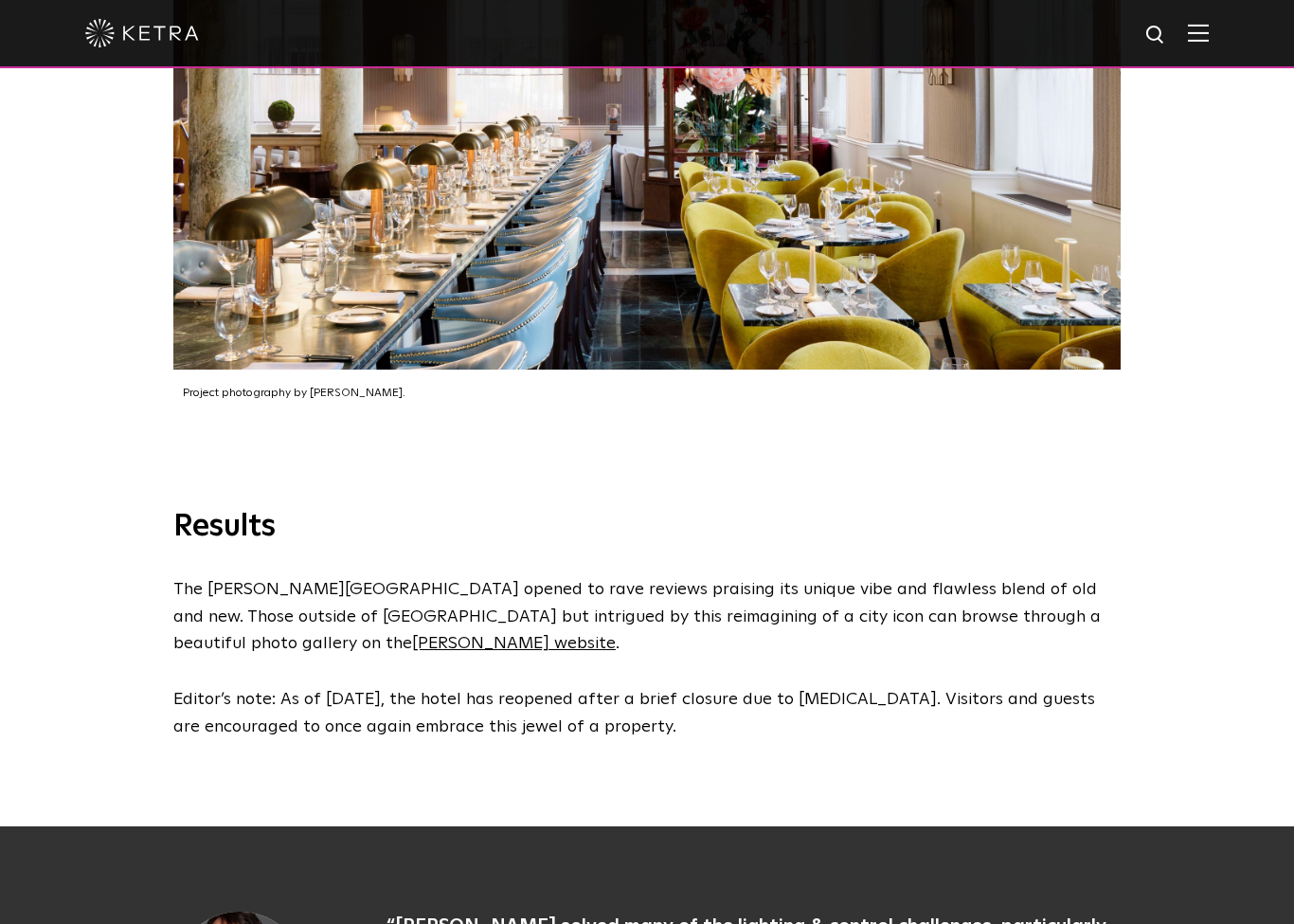
scroll to position [4465, 0]
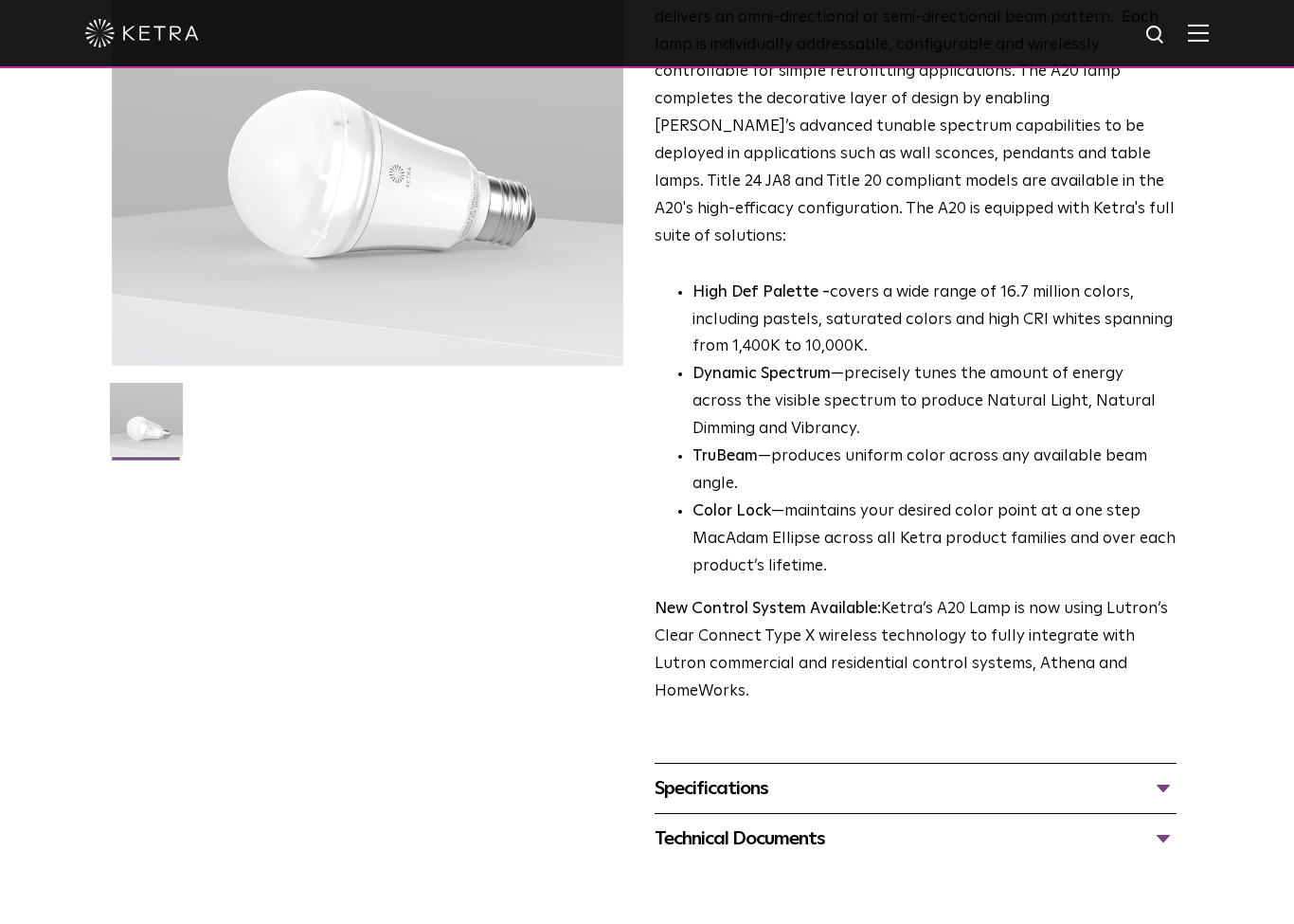
scroll to position [291, 0]
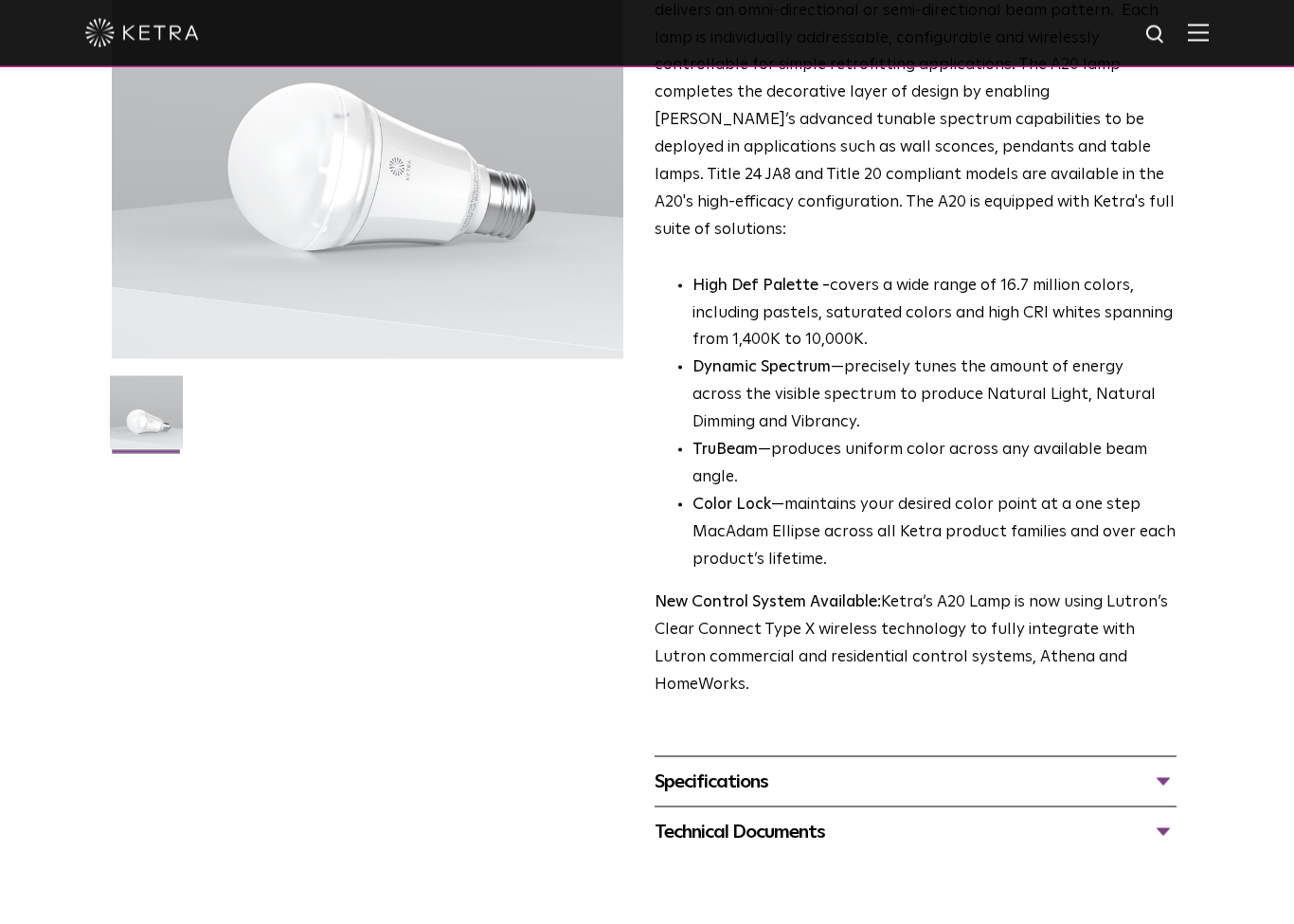
click at [732, 767] on div "Specifications" at bounding box center [915, 781] width 522 height 31
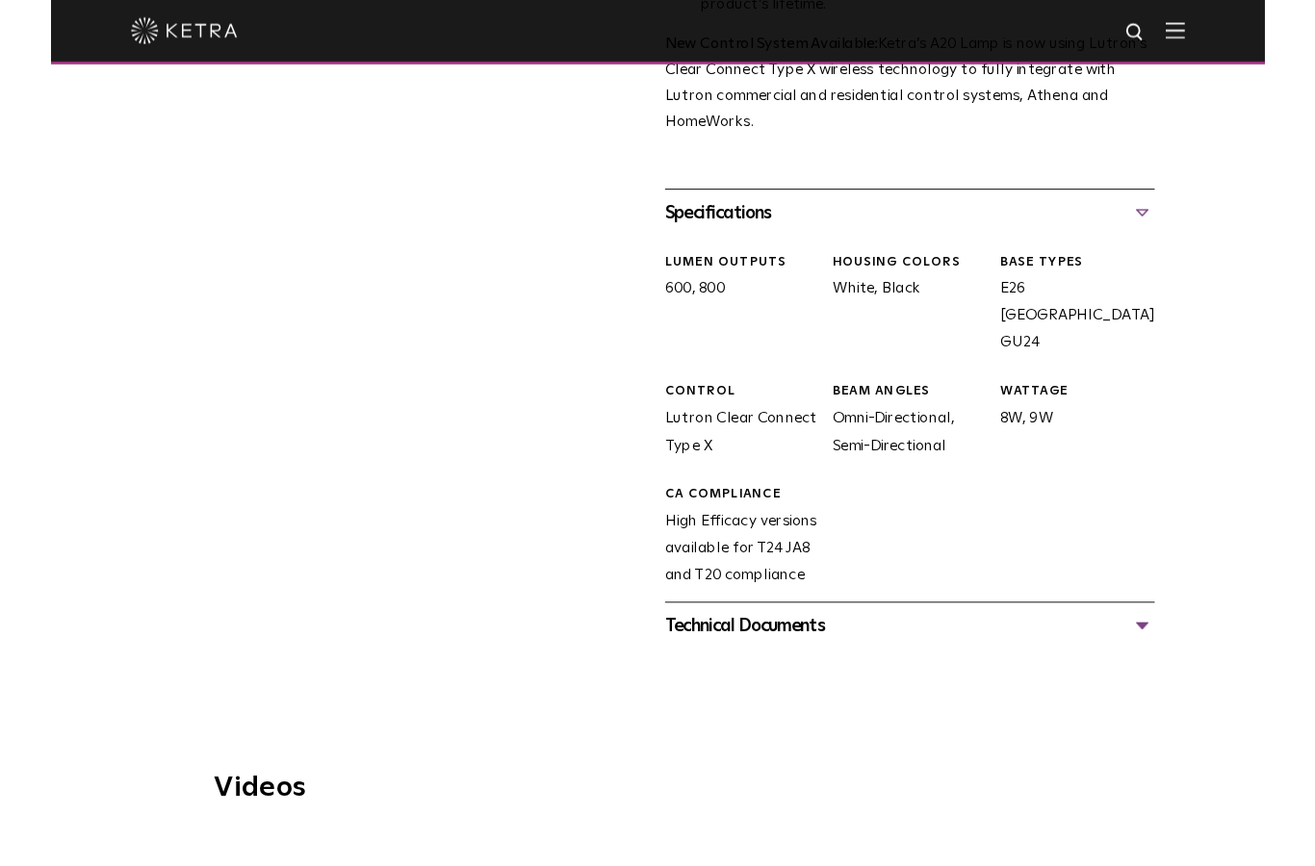
scroll to position [860, 0]
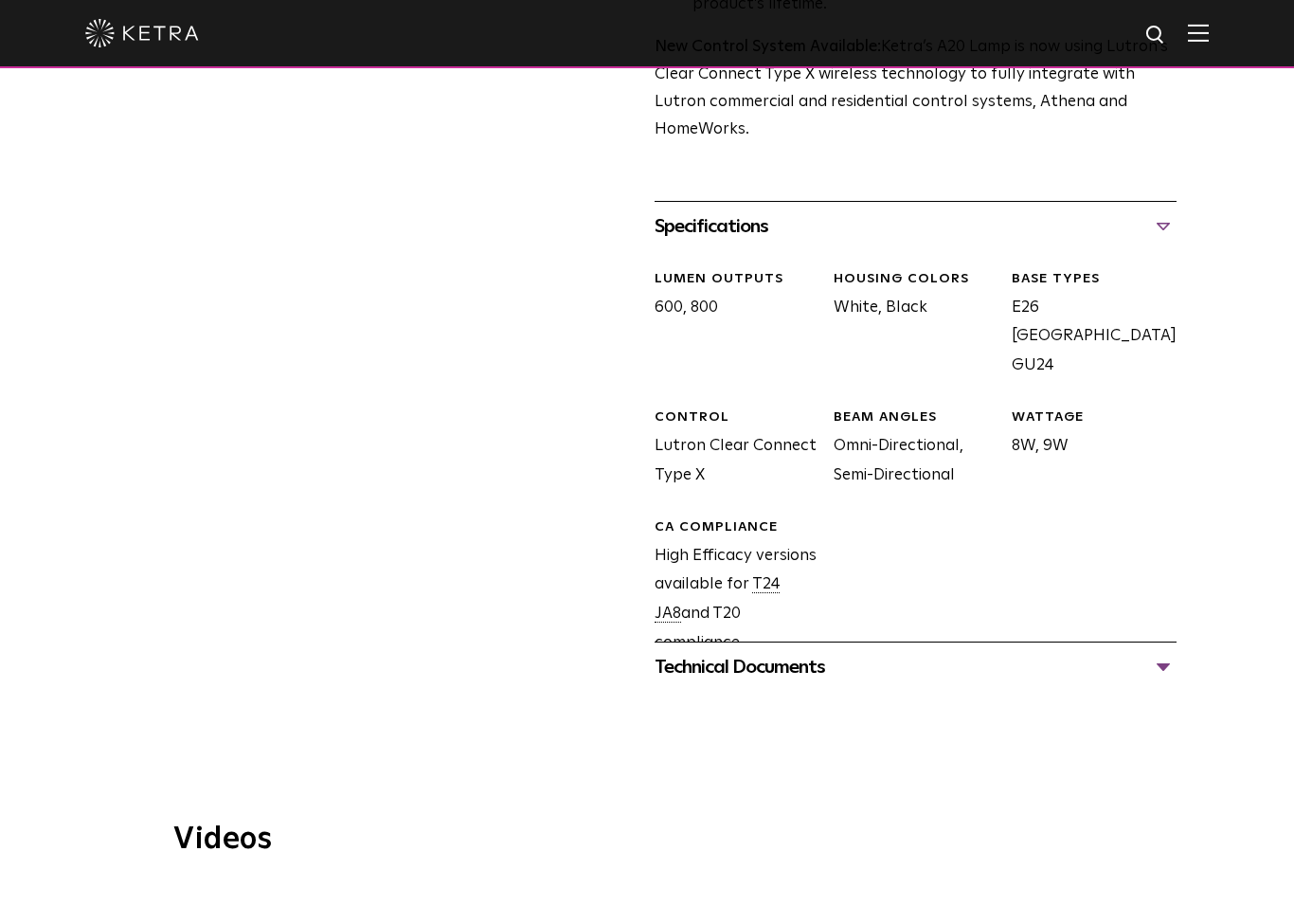
click at [762, 651] on div "Technical Documents" at bounding box center [915, 666] width 522 height 31
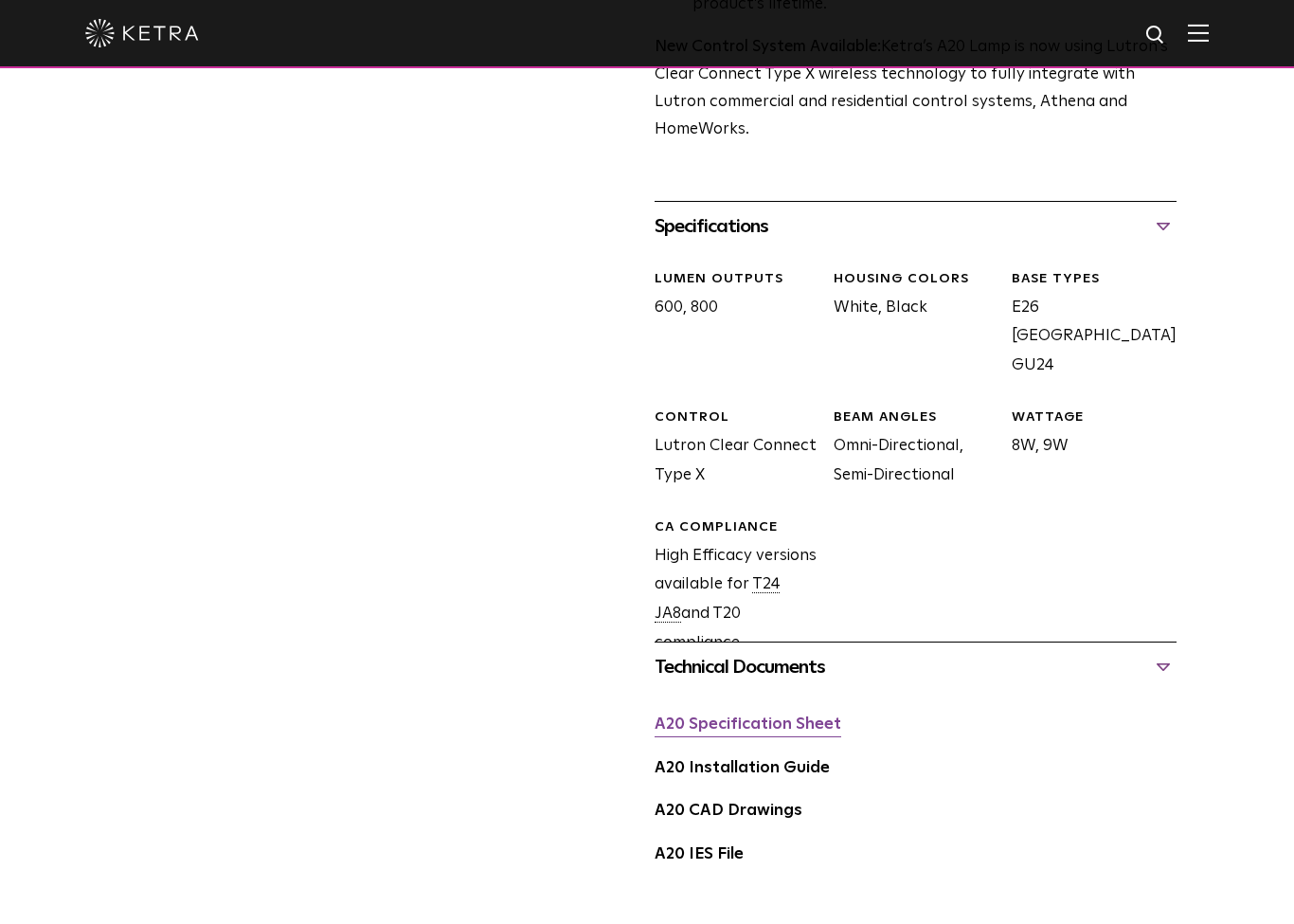
click at [738, 716] on link "A20 Specification Sheet" at bounding box center [748, 724] width 187 height 16
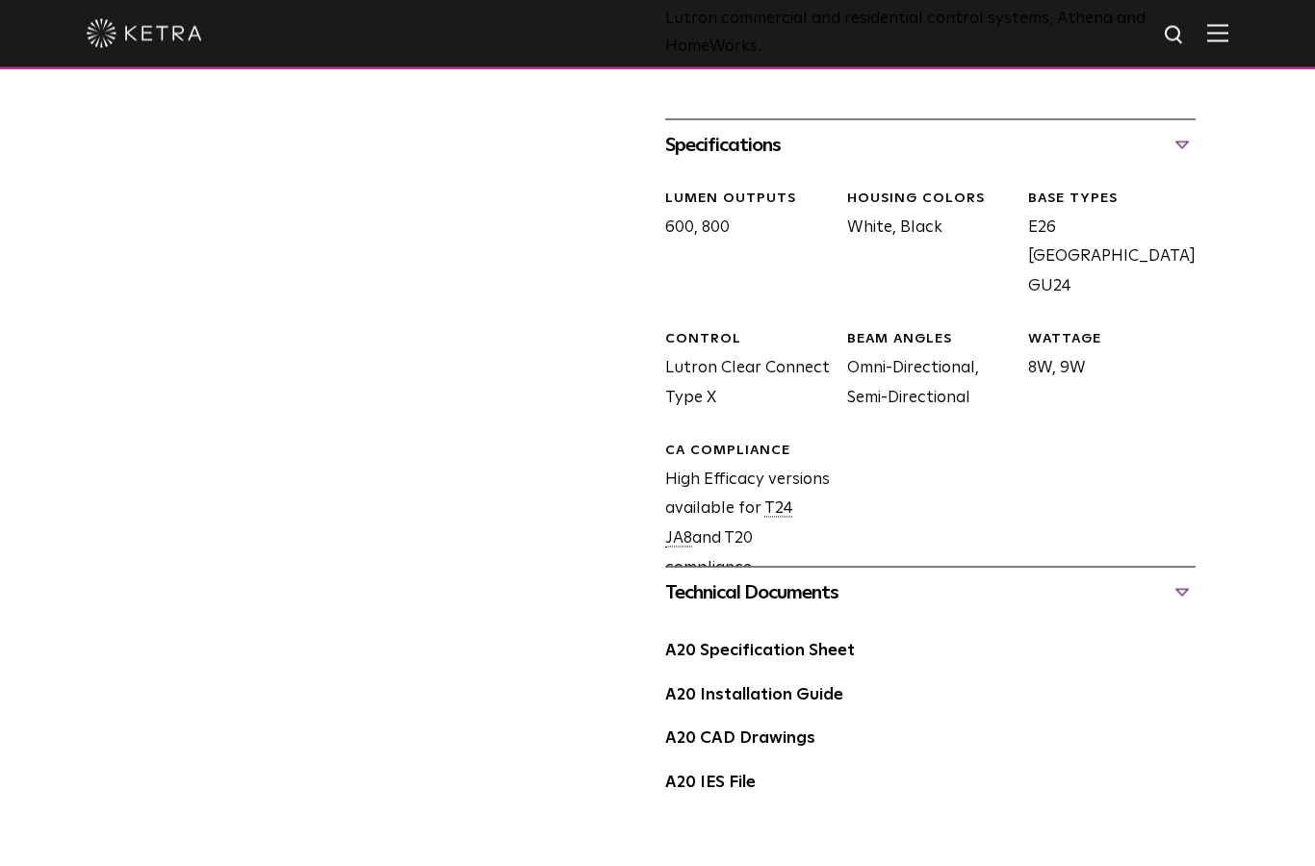
scroll to position [945, 0]
click at [786, 642] on link "A20 Specification Sheet" at bounding box center [760, 650] width 190 height 16
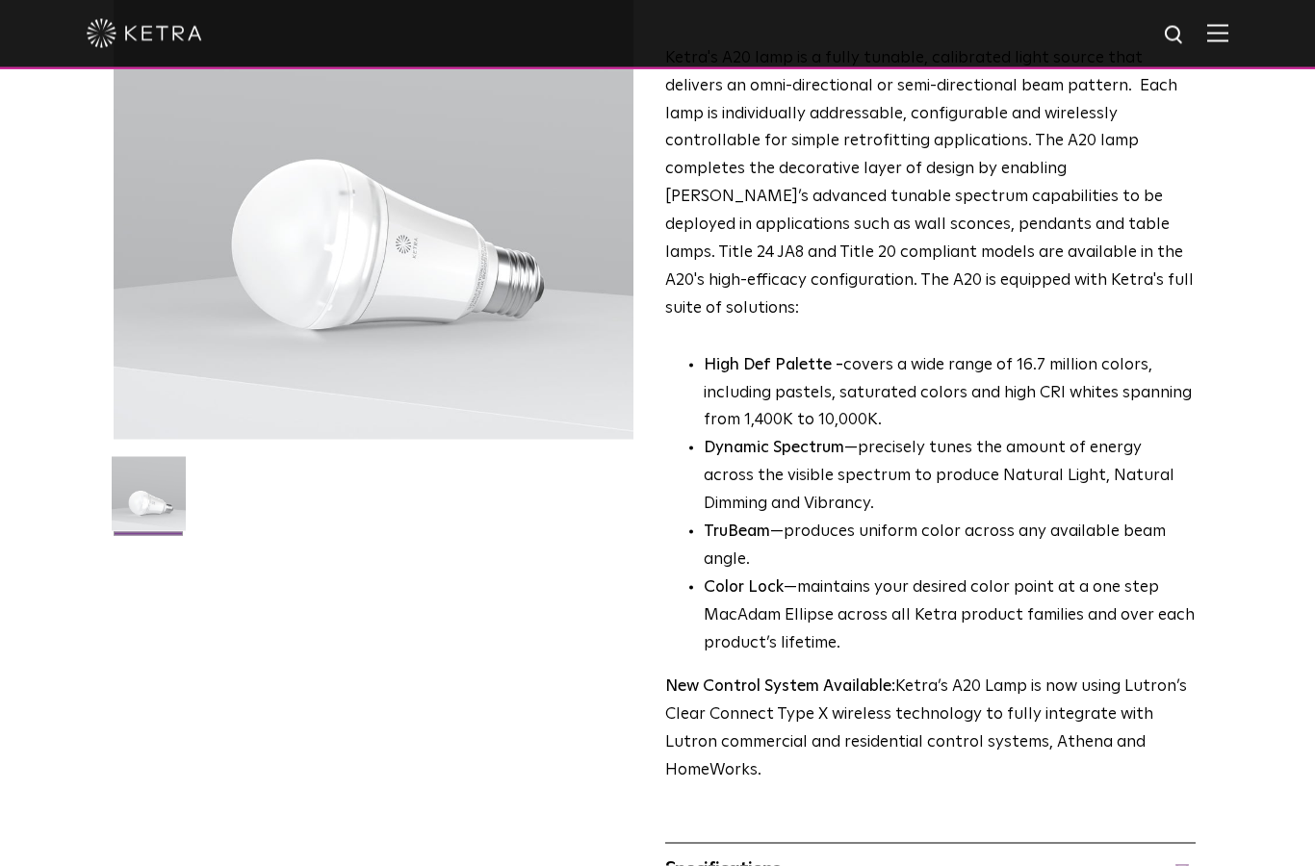
scroll to position [0, 0]
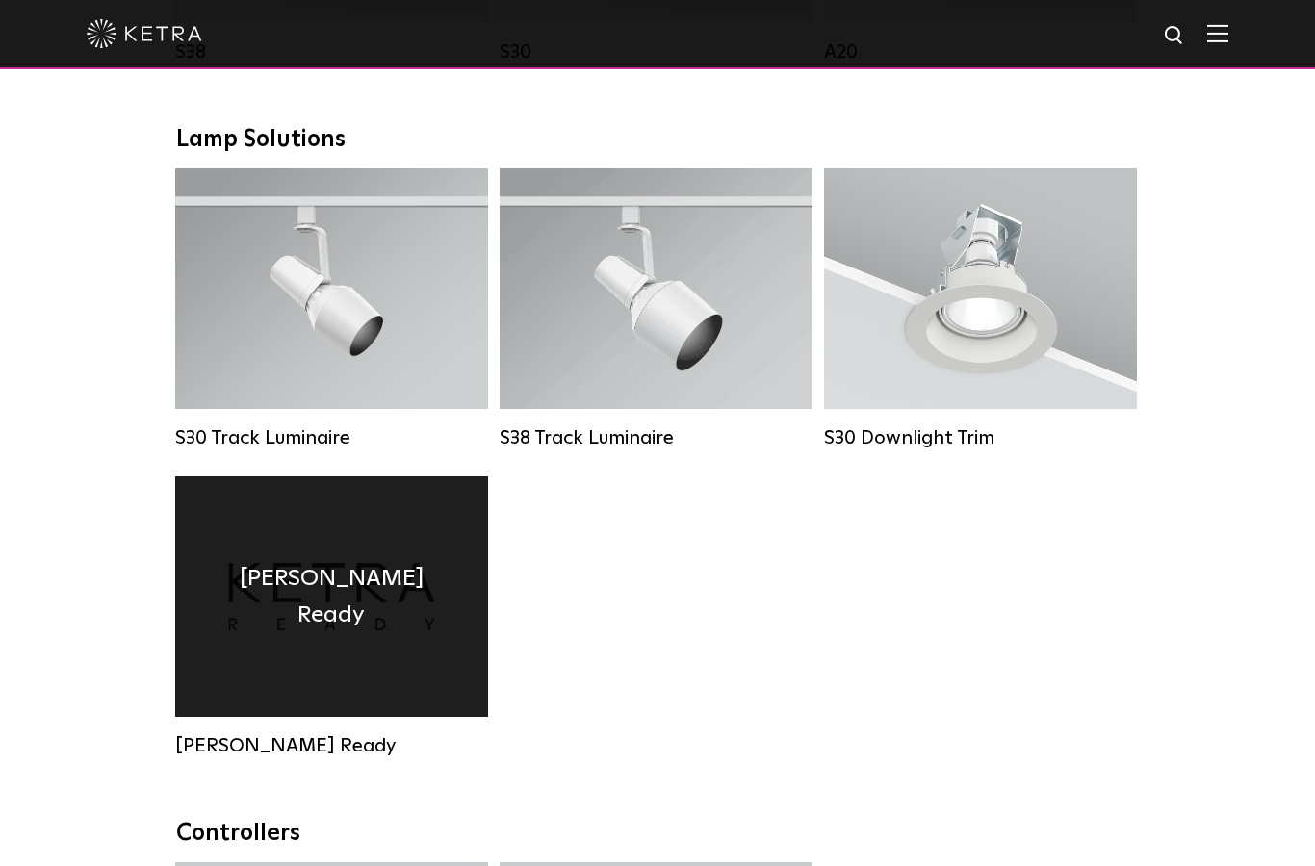
scroll to position [1731, 0]
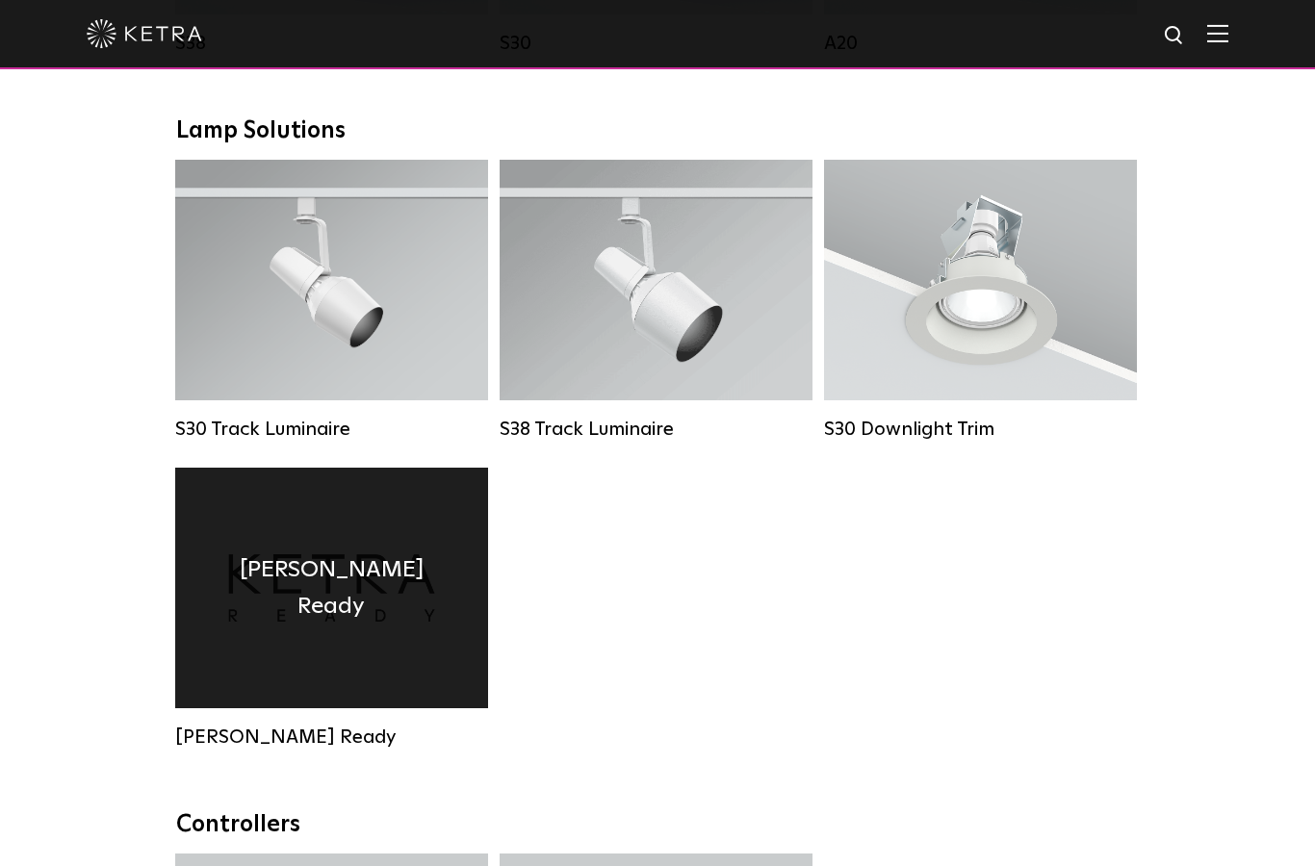
click at [300, 580] on h4 "Ketra Ready" at bounding box center [331, 589] width 255 height 74
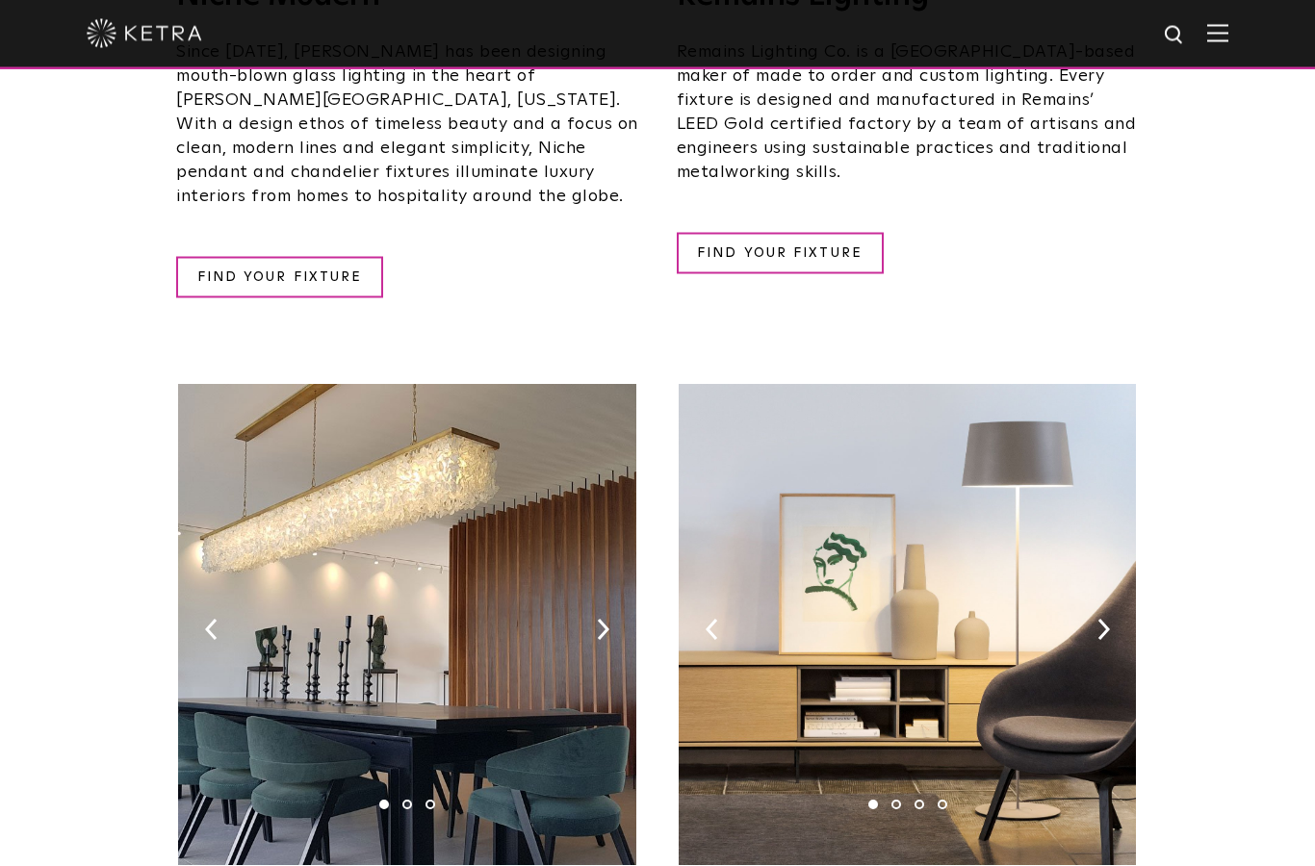
scroll to position [3724, 0]
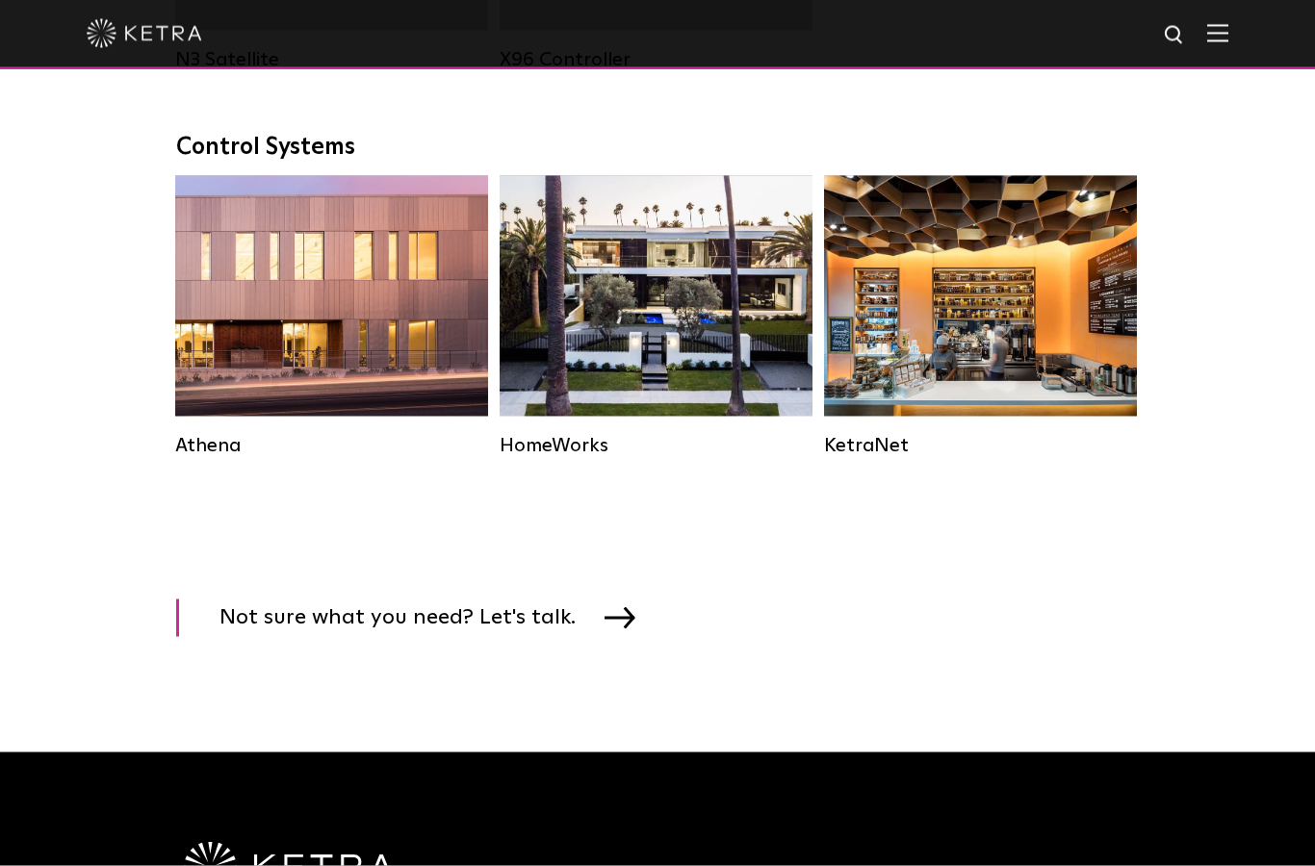
scroll to position [2795, 0]
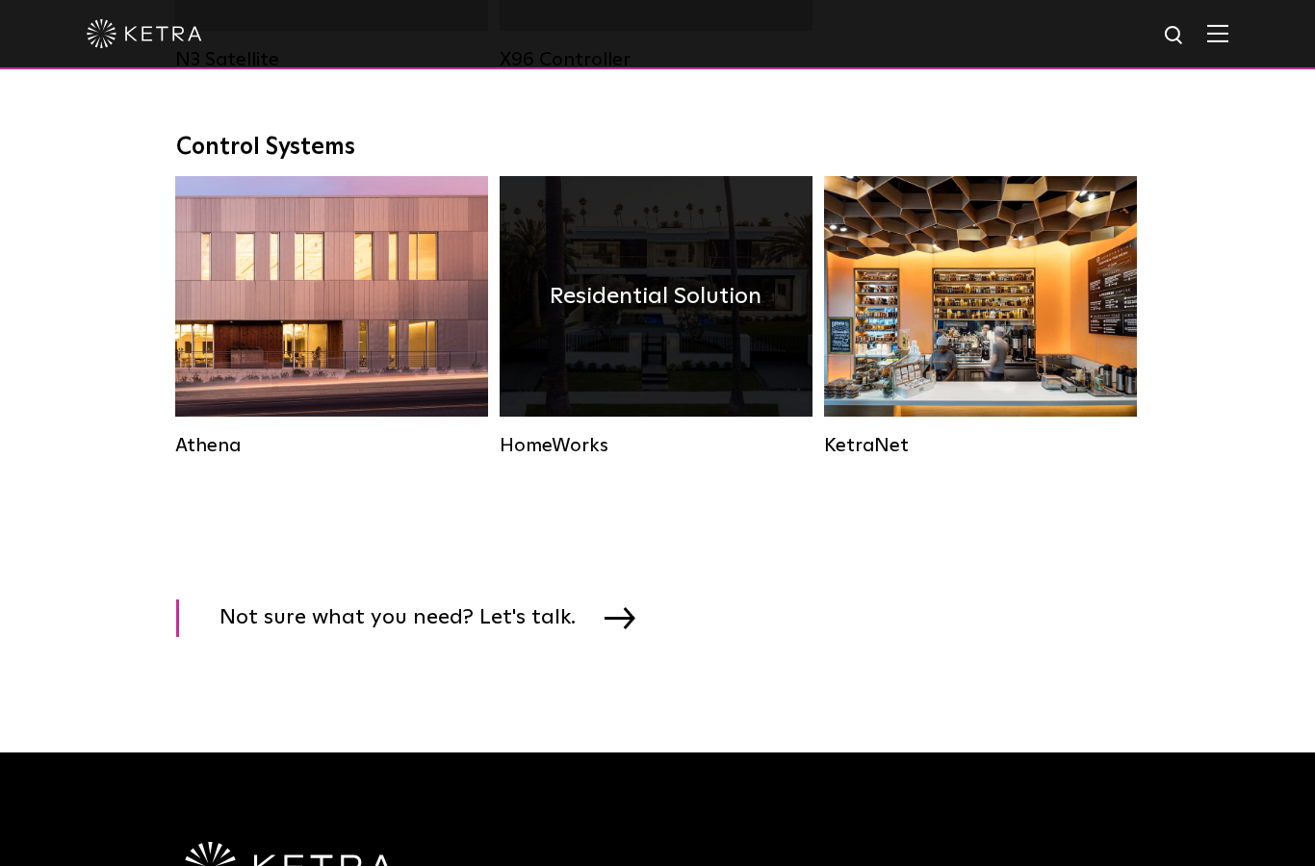
click at [614, 345] on div "Residential Solution" at bounding box center [656, 296] width 313 height 241
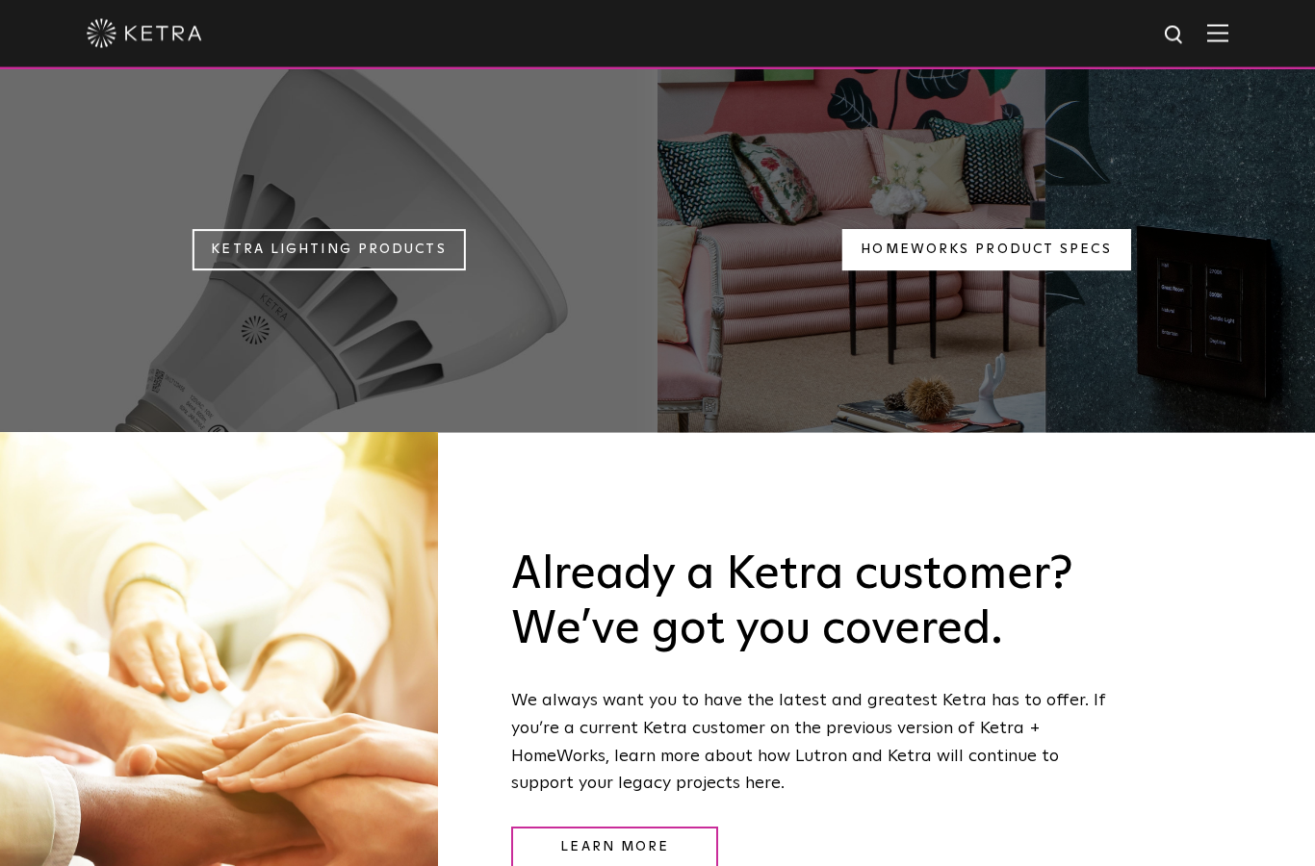
scroll to position [1818, 0]
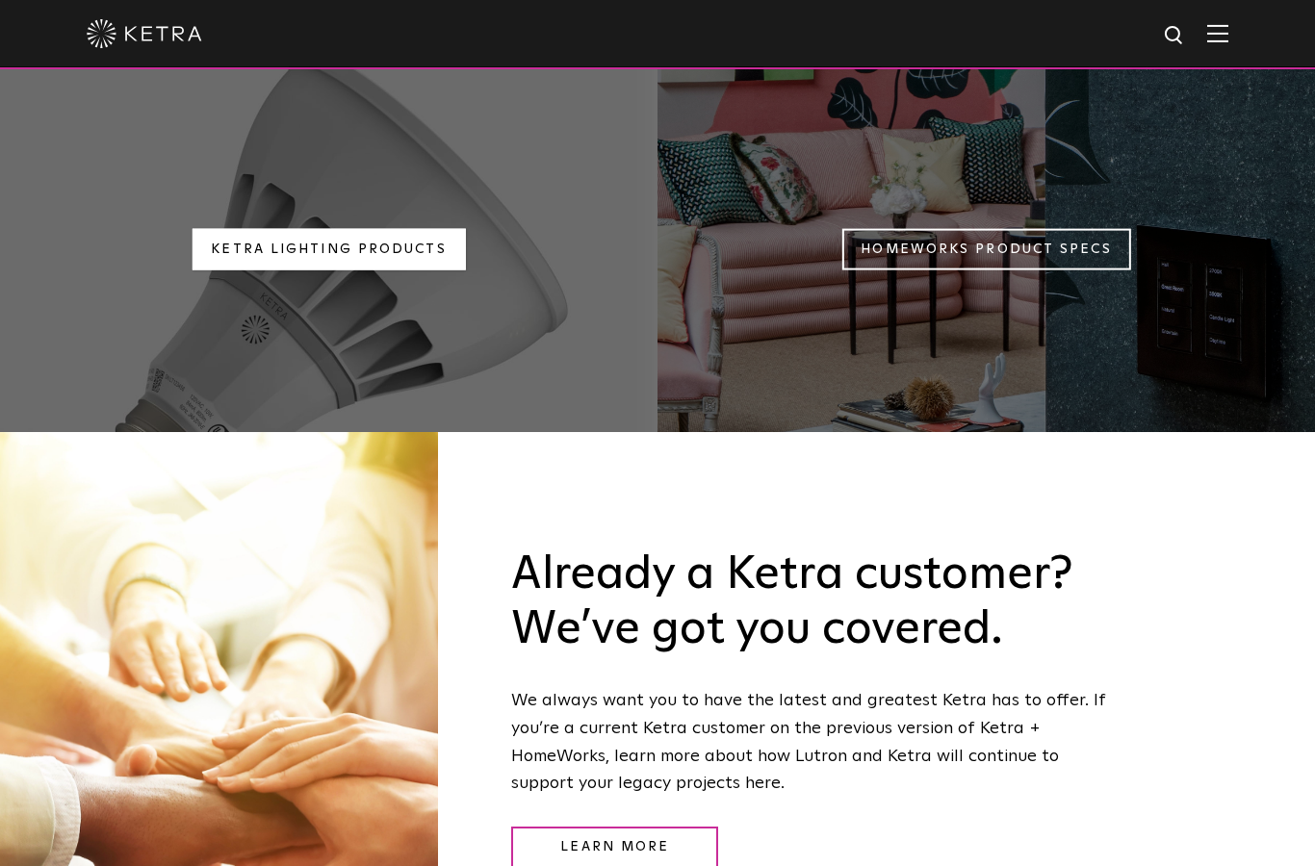
click at [284, 245] on link "Ketra Lighting Products" at bounding box center [328, 249] width 273 height 41
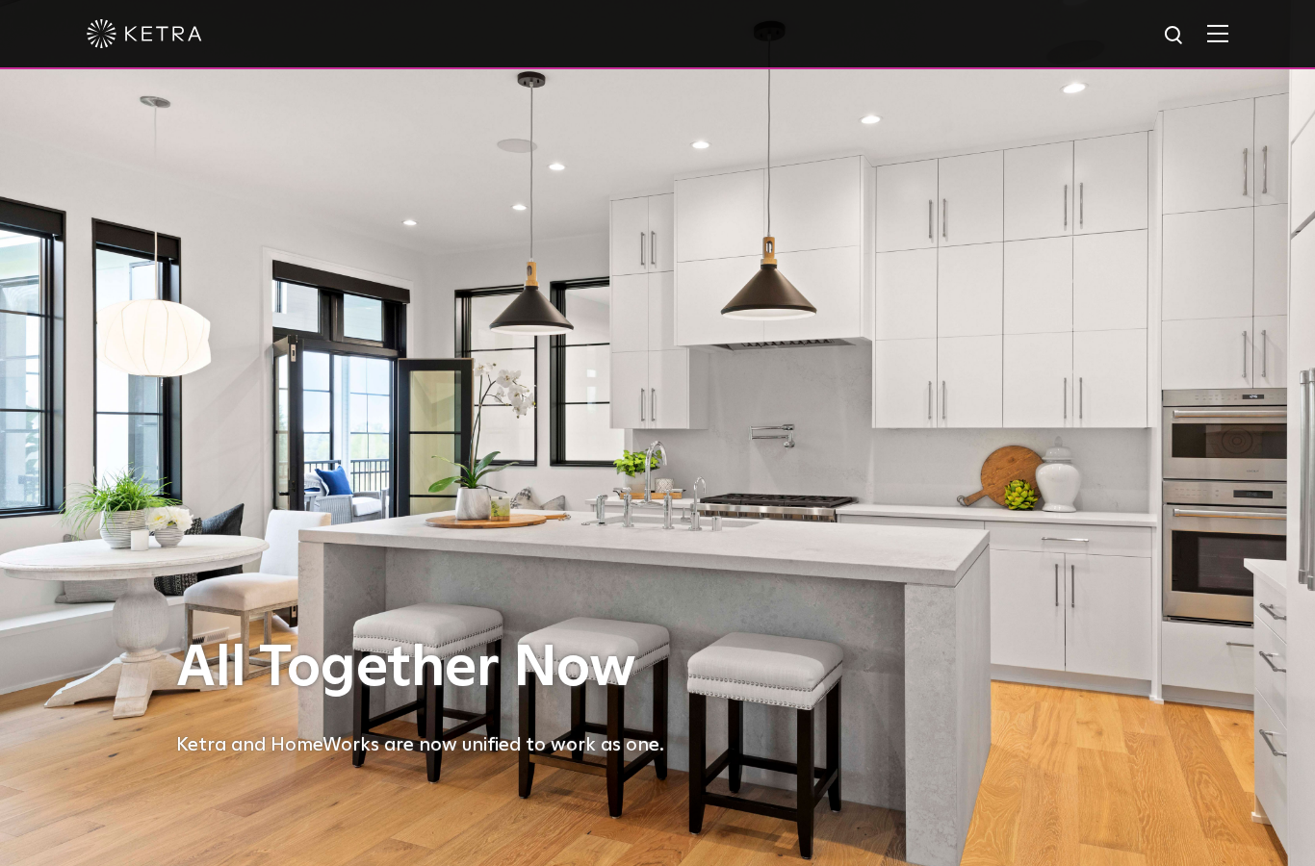
scroll to position [24, 0]
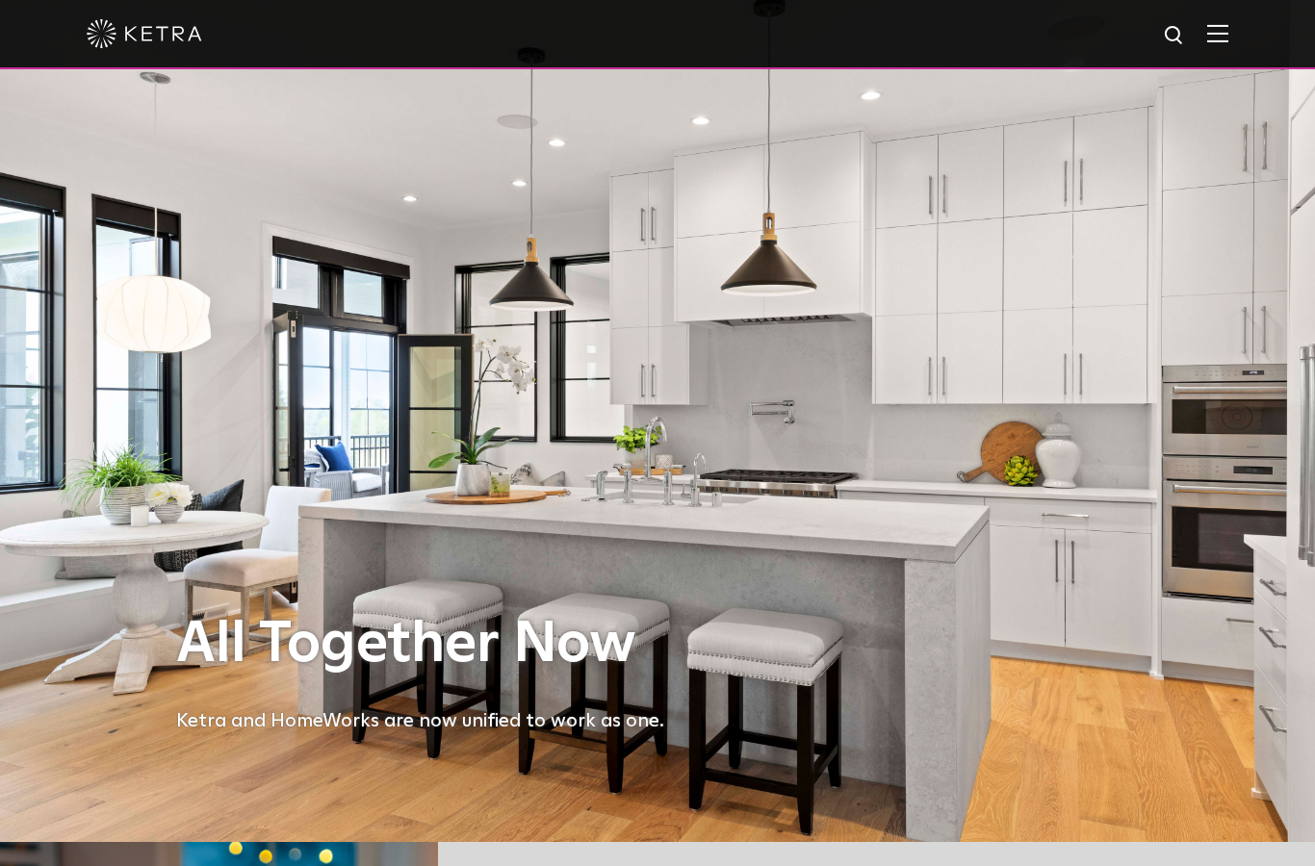
click at [457, 677] on h1 "All Together Now" at bounding box center [421, 645] width 491 height 64
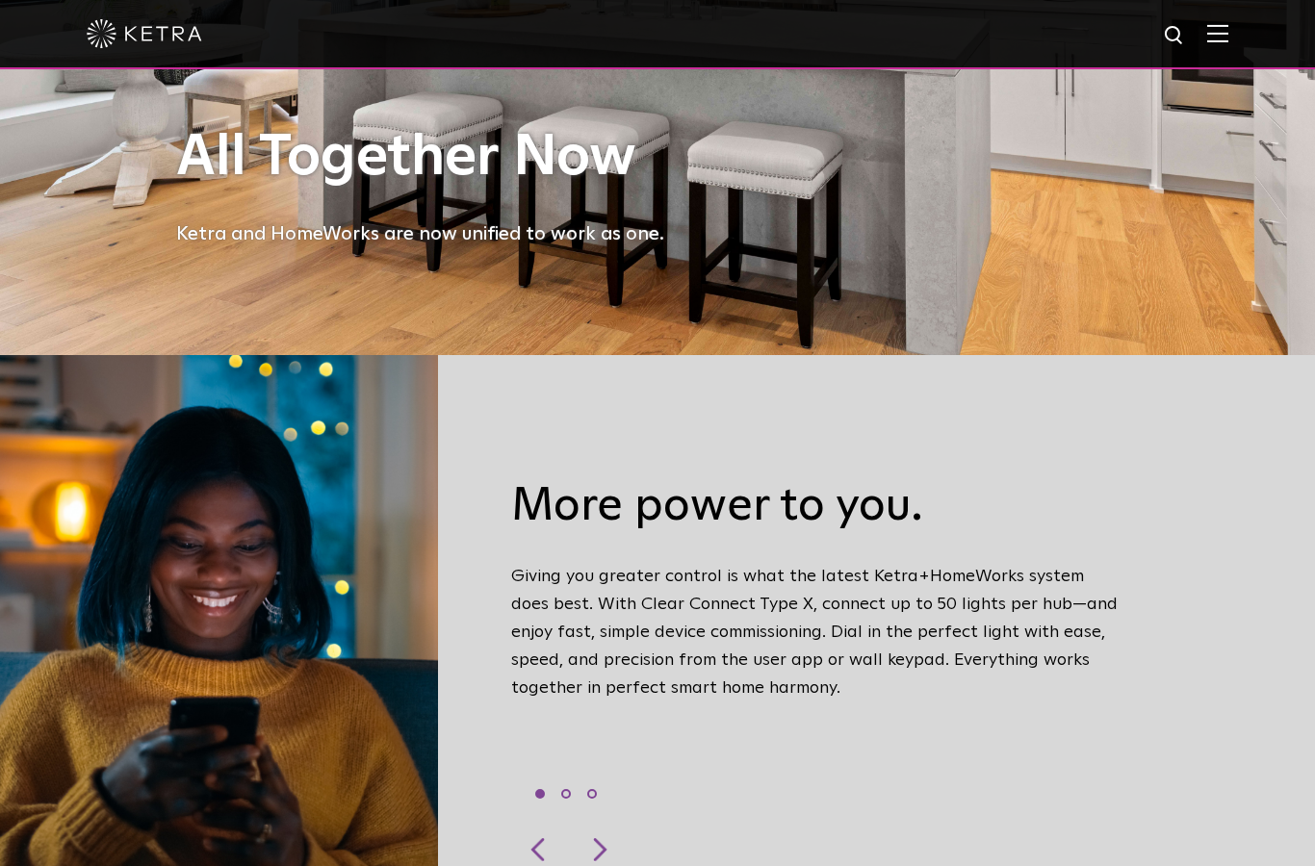
scroll to position [586, 0]
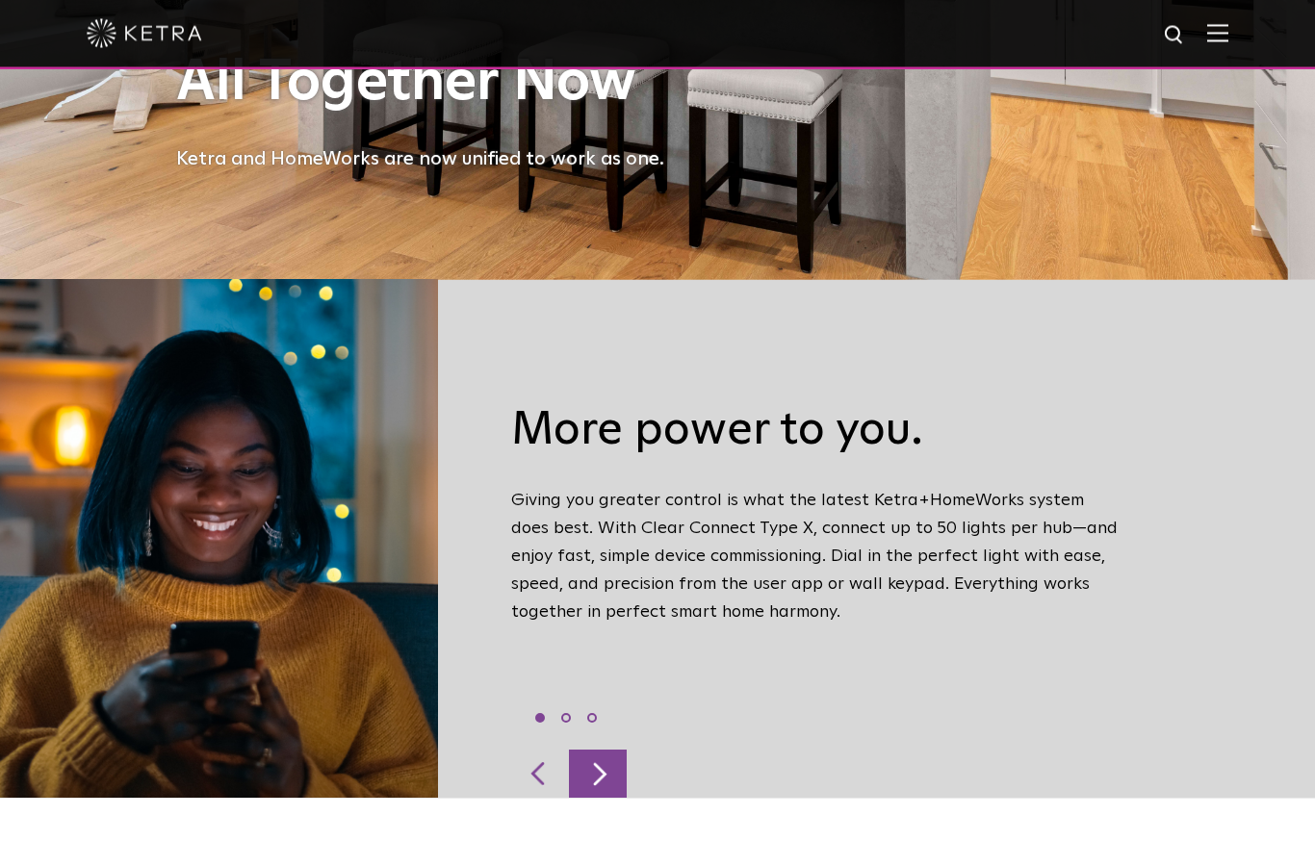
click at [603, 799] on div at bounding box center [598, 775] width 58 height 48
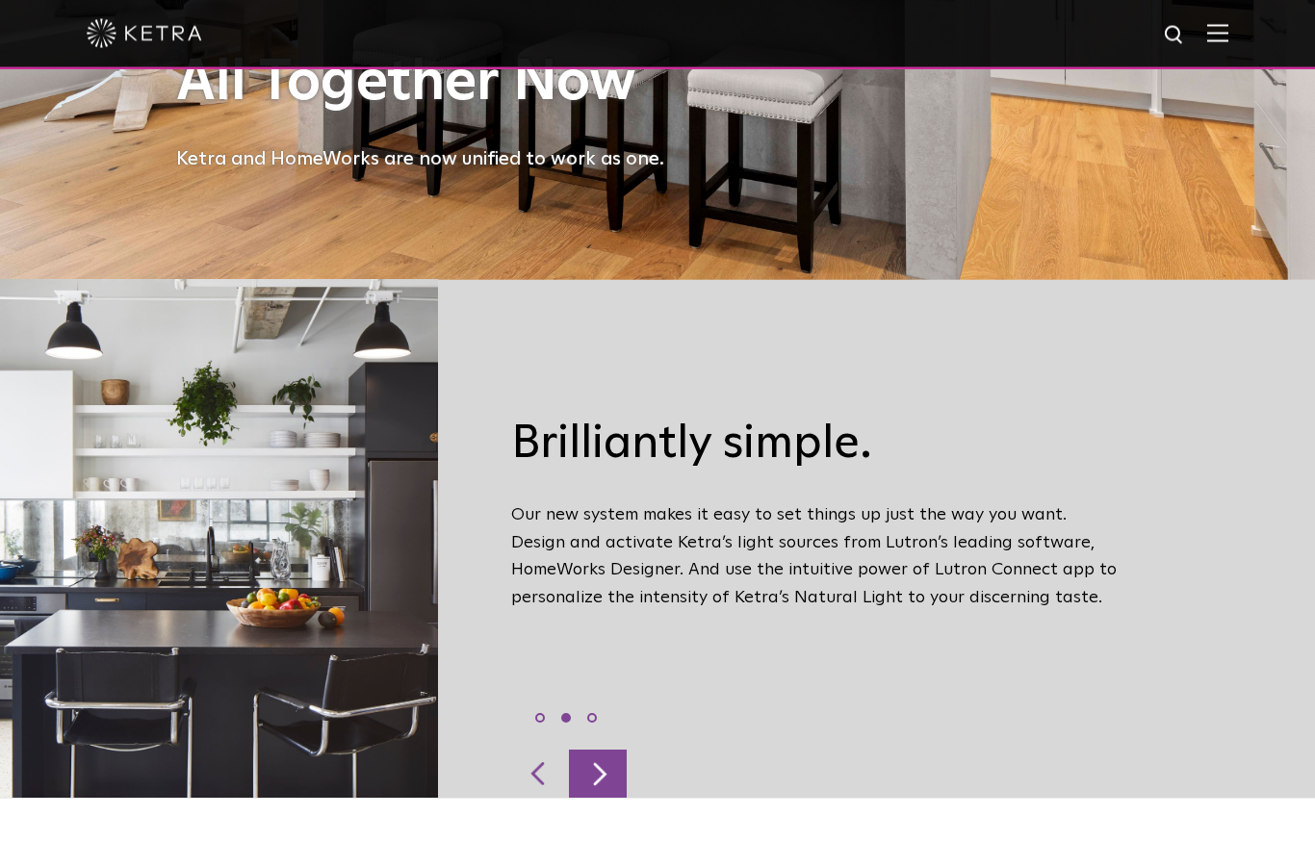
click at [606, 799] on div at bounding box center [598, 775] width 58 height 48
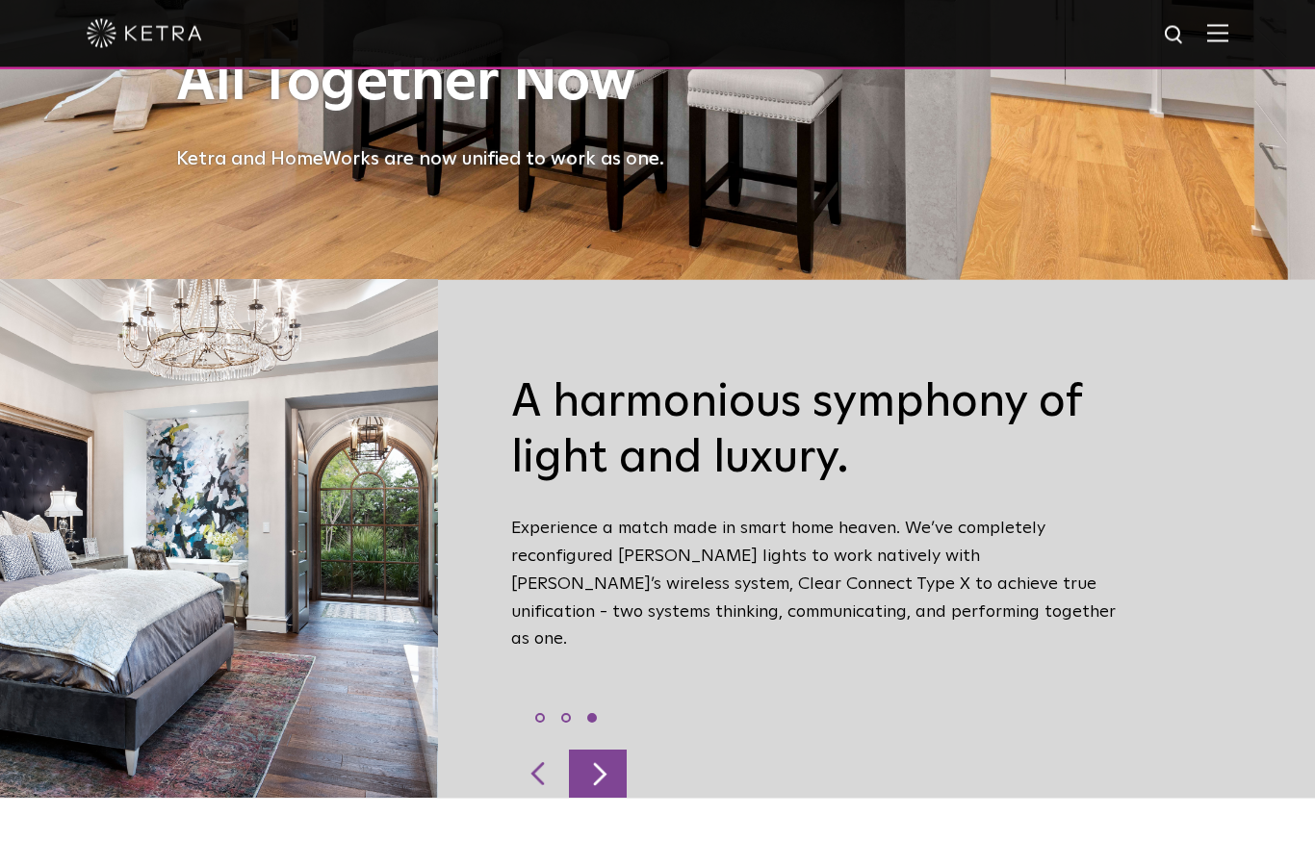
click at [606, 799] on div at bounding box center [598, 775] width 58 height 48
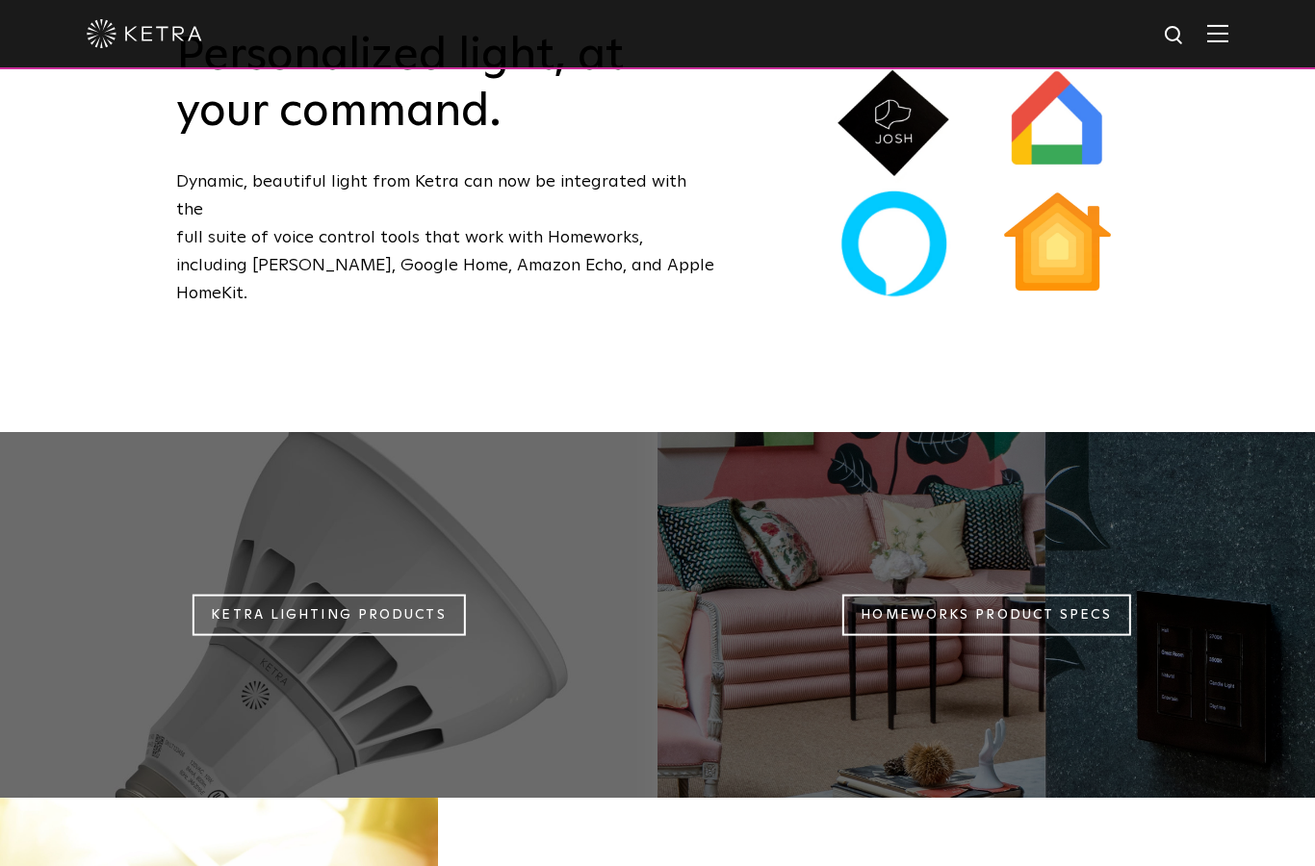
scroll to position [1566, 0]
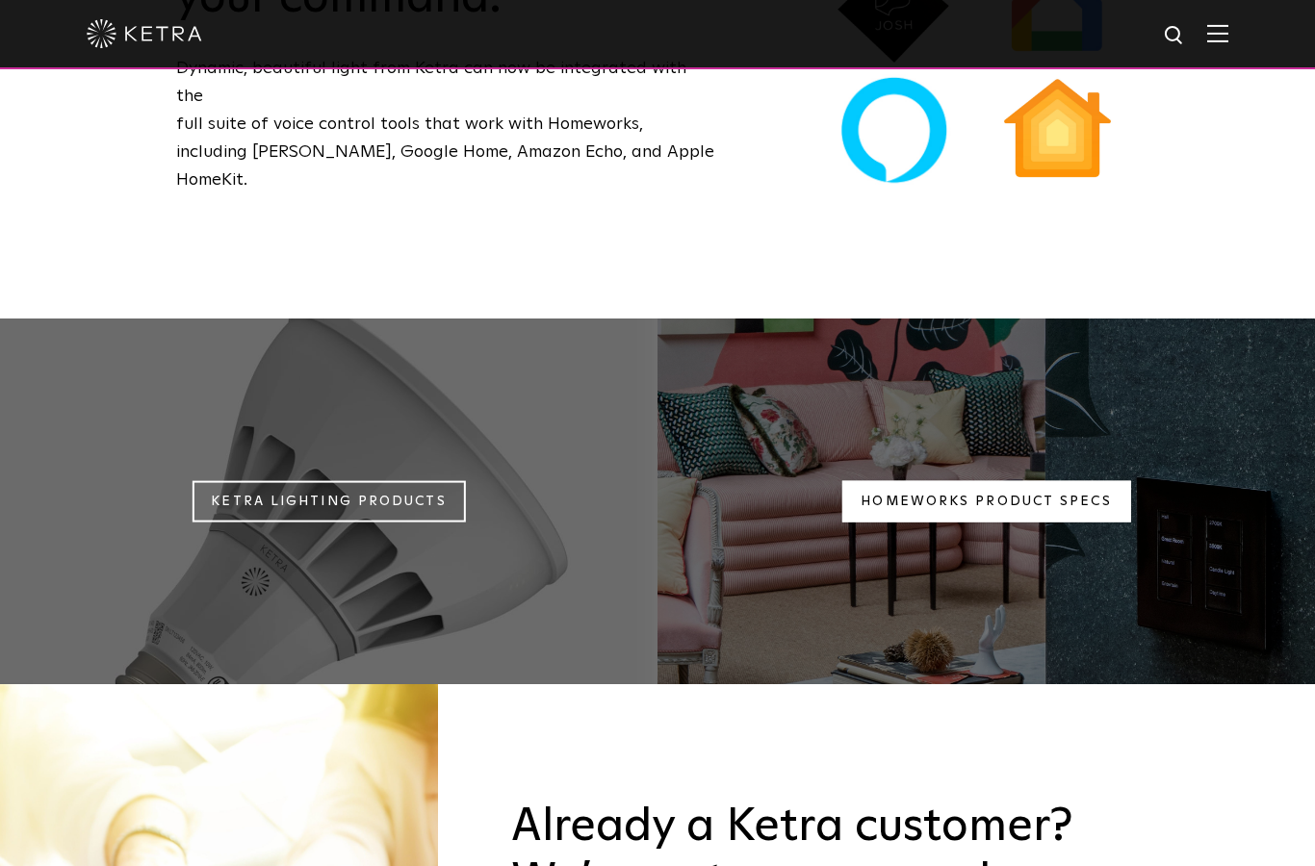
click at [939, 483] on link "Homeworks Product Specs" at bounding box center [985, 501] width 289 height 41
